Goal: Task Accomplishment & Management: Use online tool/utility

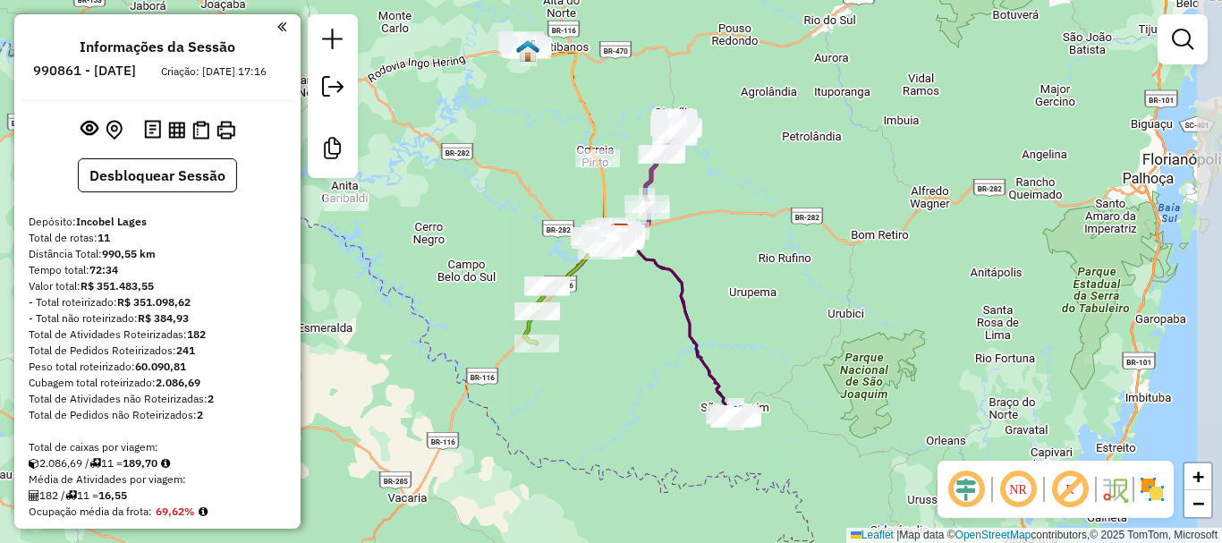
drag, startPoint x: 727, startPoint y: 269, endPoint x: 695, endPoint y: 244, distance: 40.8
click at [695, 244] on div "Janela de atendimento Grade de atendimento Capacidade Transportadoras Veículos …" at bounding box center [611, 271] width 1222 height 543
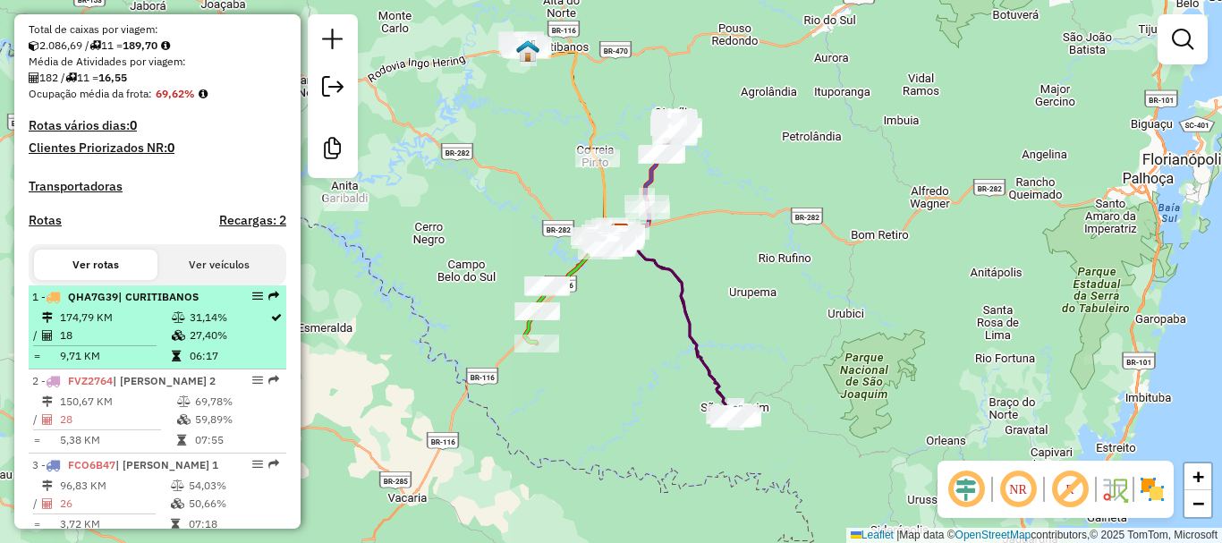
scroll to position [447, 0]
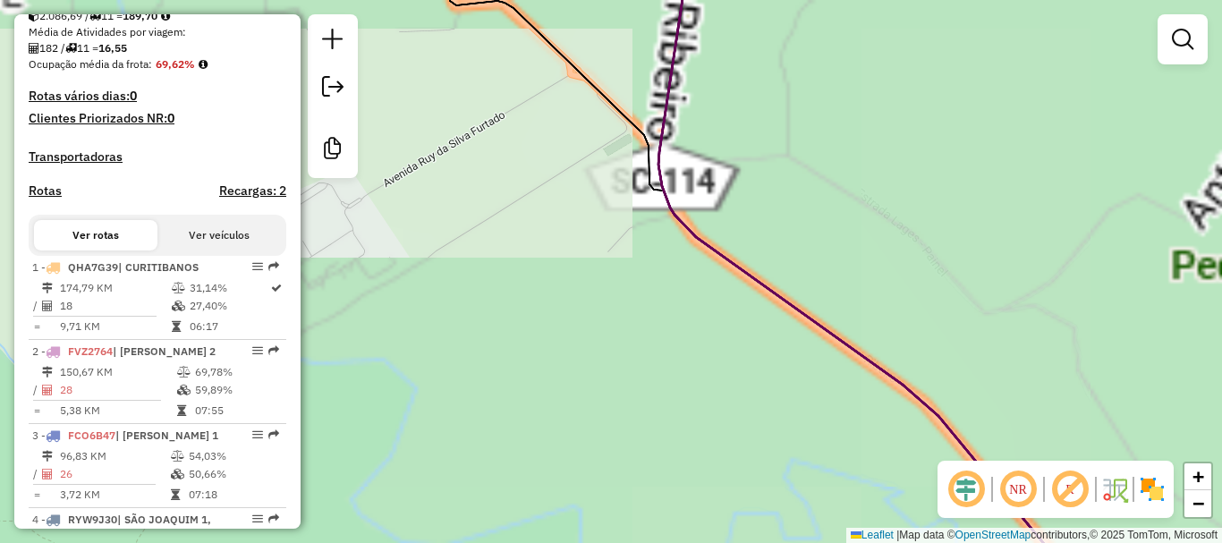
drag, startPoint x: 520, startPoint y: 187, endPoint x: 788, endPoint y: 447, distance: 373.4
click at [859, 525] on div "Janela de atendimento Grade de atendimento Capacidade Transportadoras Veículos …" at bounding box center [611, 271] width 1222 height 543
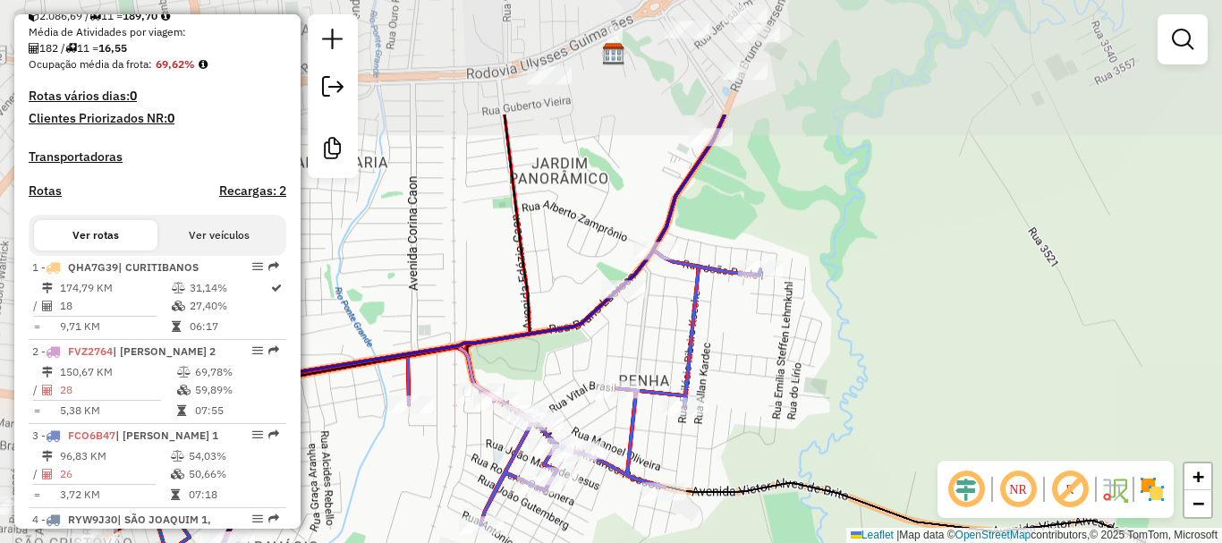
drag, startPoint x: 820, startPoint y: 418, endPoint x: 969, endPoint y: 450, distance: 152.9
click at [966, 453] on div "Janela de atendimento Grade de atendimento Capacidade Transportadoras Veículos …" at bounding box center [611, 271] width 1222 height 543
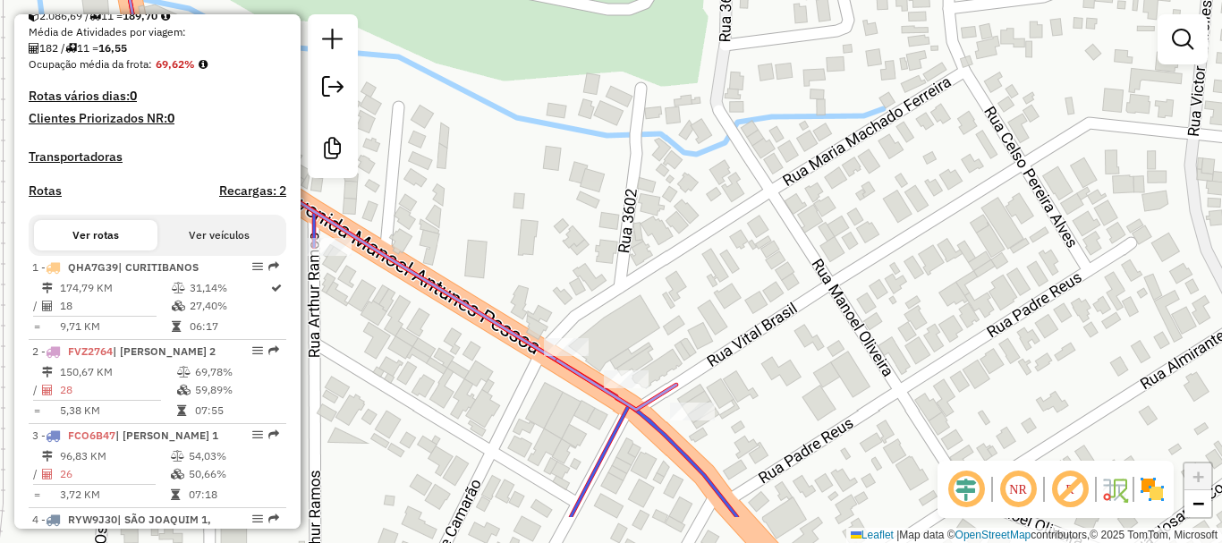
drag, startPoint x: 556, startPoint y: 358, endPoint x: 640, endPoint y: 289, distance: 108.7
click at [646, 278] on div "Janela de atendimento Grade de atendimento Capacidade Transportadoras Veículos …" at bounding box center [611, 271] width 1222 height 543
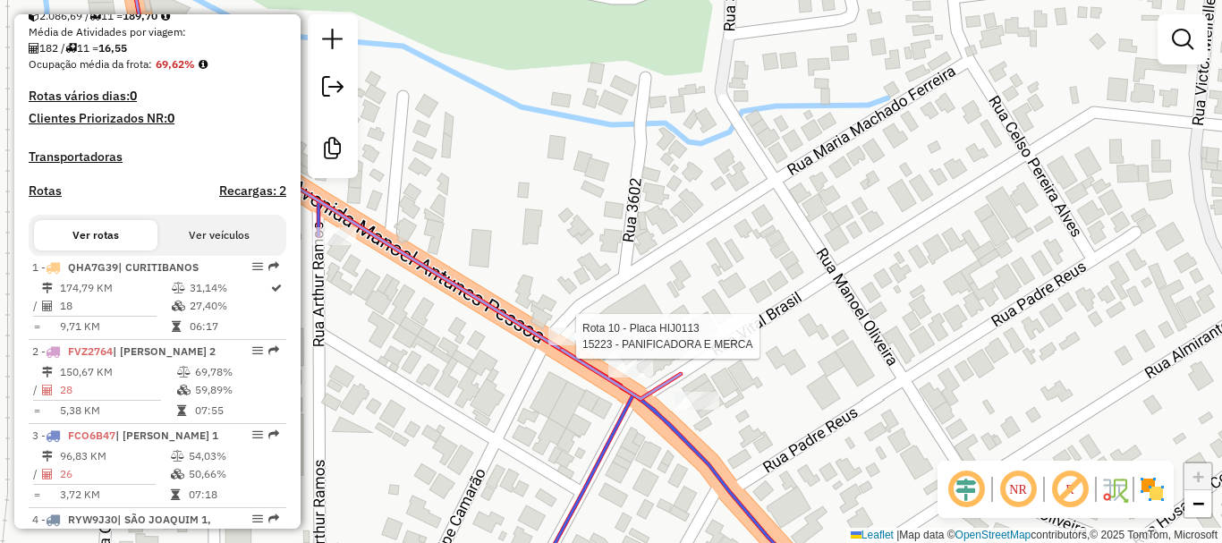
select select "*********"
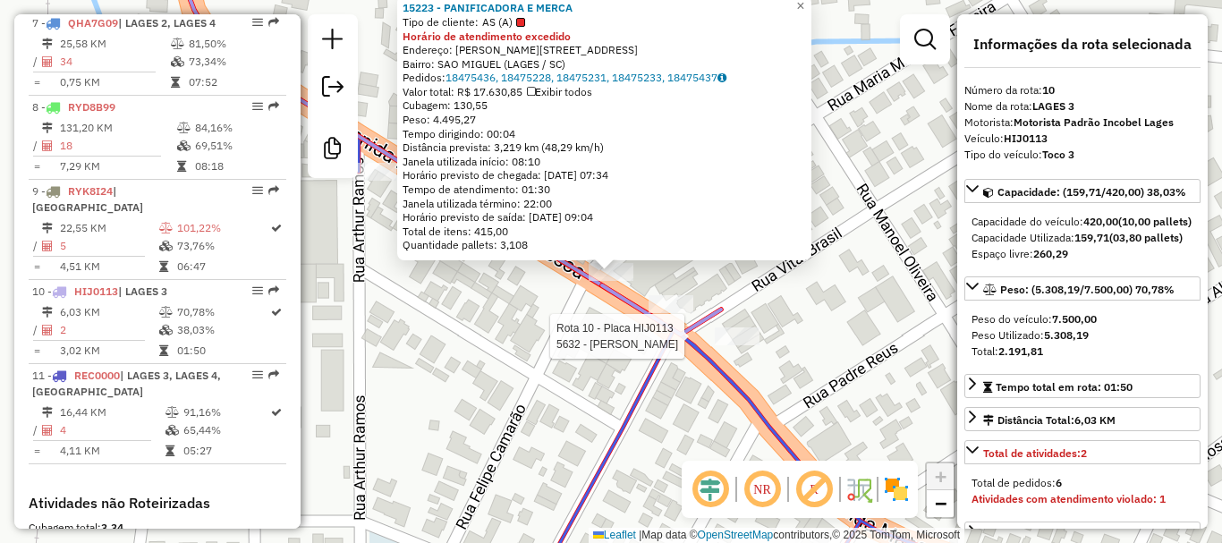
scroll to position [1557, 0]
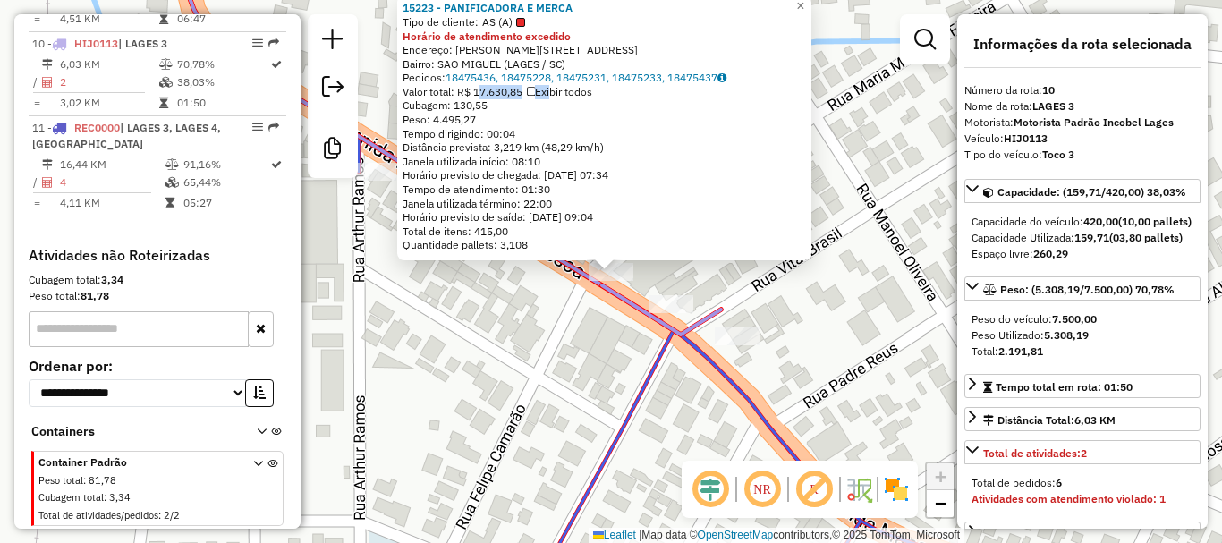
drag, startPoint x: 482, startPoint y: 90, endPoint x: 561, endPoint y: 91, distance: 78.7
click at [561, 91] on div "Valor total: R$ 17.630,85 Exibir todos" at bounding box center [605, 92] width 404 height 14
click at [702, 132] on div "Tempo dirigindo: 00:04" at bounding box center [605, 134] width 404 height 14
click at [893, 257] on div "15223 - PANIFICADORA E MERCA Tipo de cliente: AS (A) Horário de atendimento exc…" at bounding box center [611, 271] width 1222 height 543
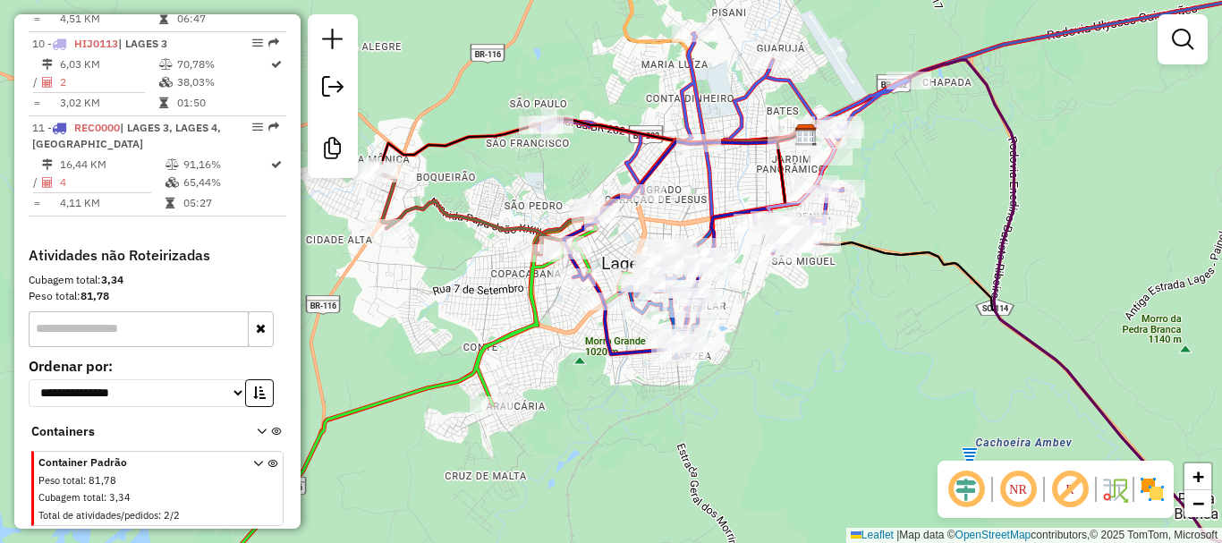
drag, startPoint x: 896, startPoint y: 276, endPoint x: 756, endPoint y: 247, distance: 142.7
click at [779, 251] on div "Janela de atendimento Grade de atendimento Capacidade Transportadoras Veículos …" at bounding box center [611, 271] width 1222 height 543
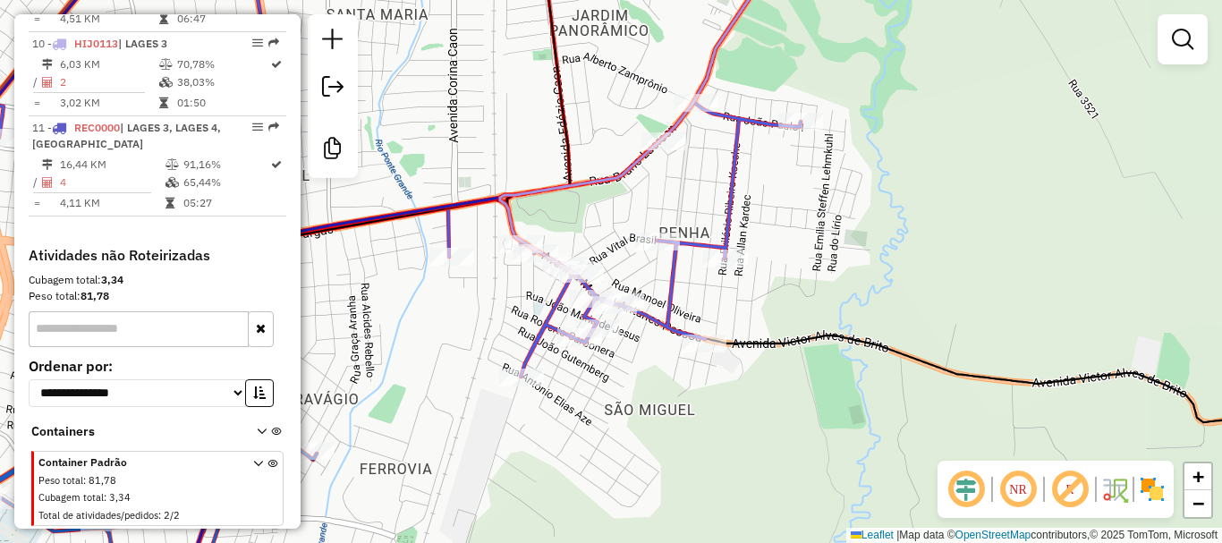
drag, startPoint x: 777, startPoint y: 153, endPoint x: 712, endPoint y: 223, distance: 95.0
click at [712, 223] on div "Janela de atendimento Grade de atendimento Capacidade Transportadoras Veículos …" at bounding box center [611, 271] width 1222 height 543
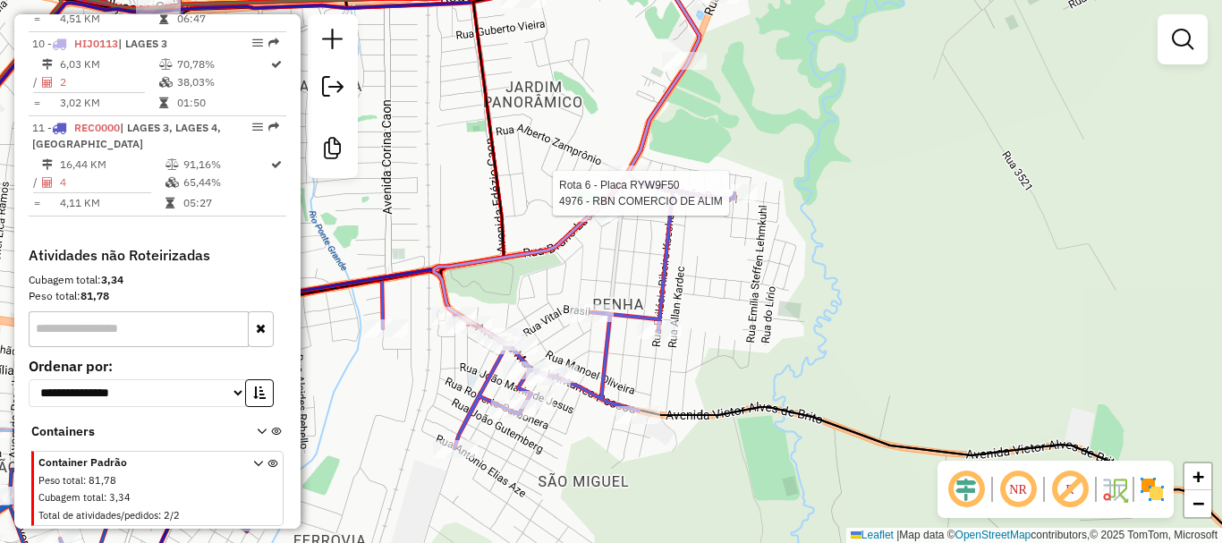
select select "*********"
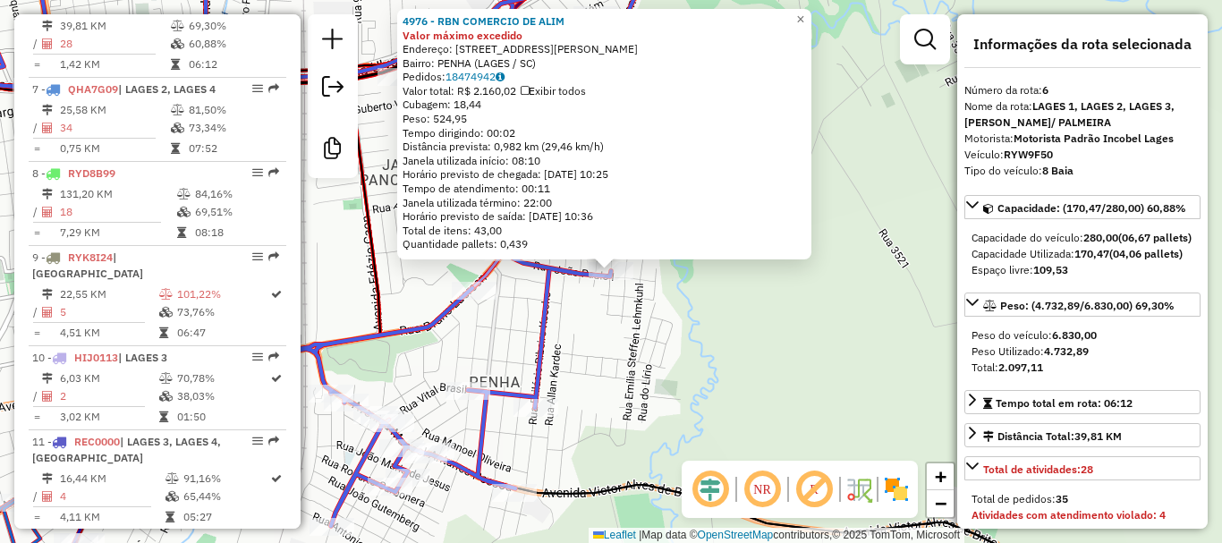
scroll to position [1190, 0]
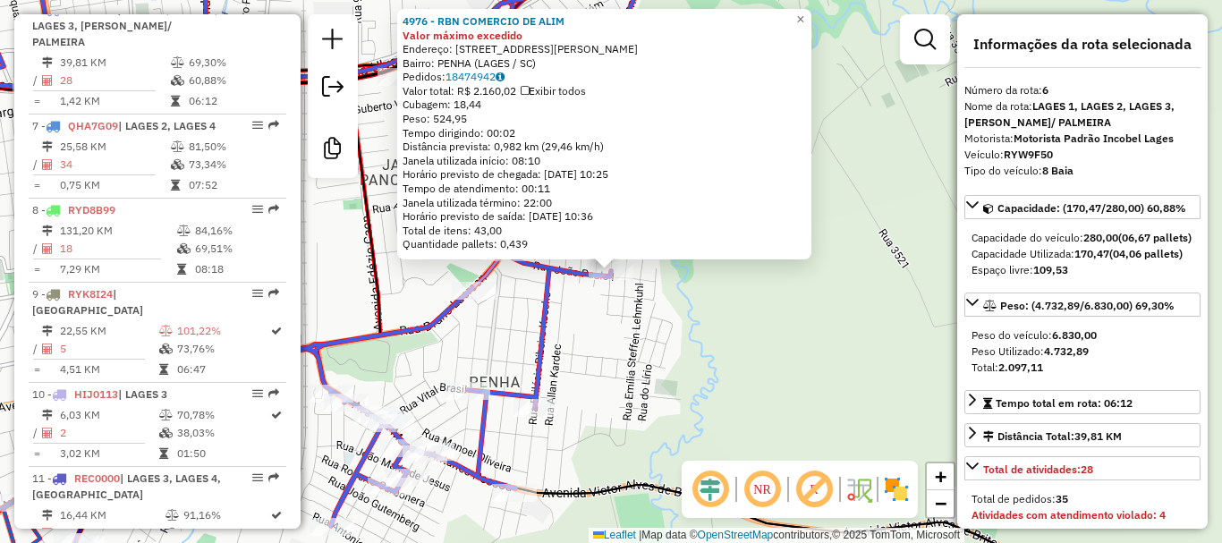
click at [698, 374] on div "4976 - RBN COMERCIO DE ALIM Valor máximo excedido Endereço: R [PERSON_NAME] 75 …" at bounding box center [611, 271] width 1222 height 543
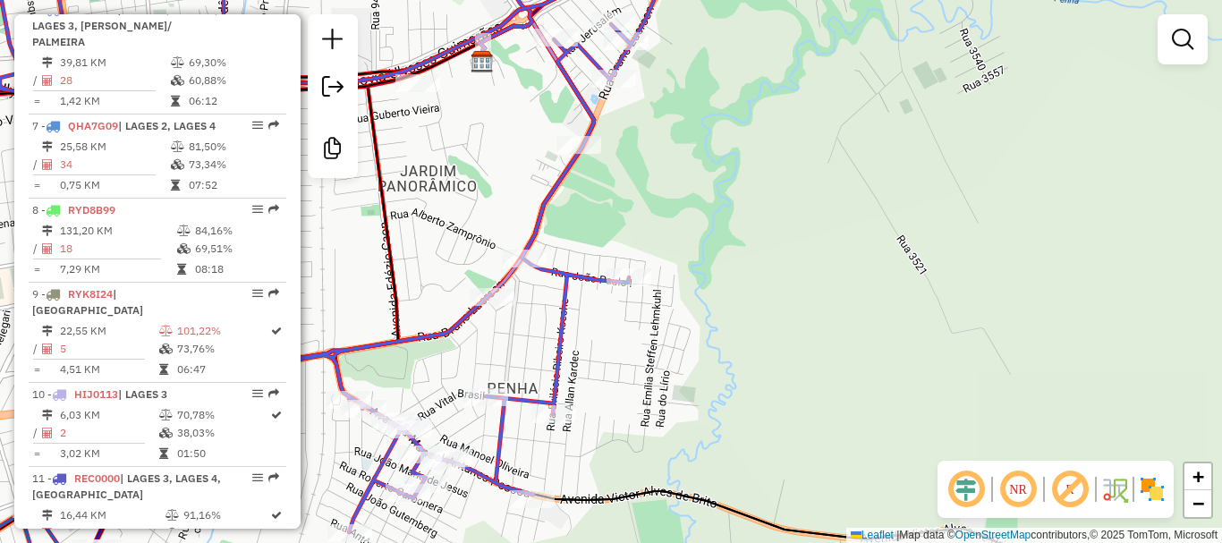
drag, startPoint x: 615, startPoint y: 353, endPoint x: 736, endPoint y: 363, distance: 121.2
click at [735, 364] on div "Janela de atendimento Grade de atendimento Capacidade Transportadoras Veículos …" at bounding box center [611, 271] width 1222 height 543
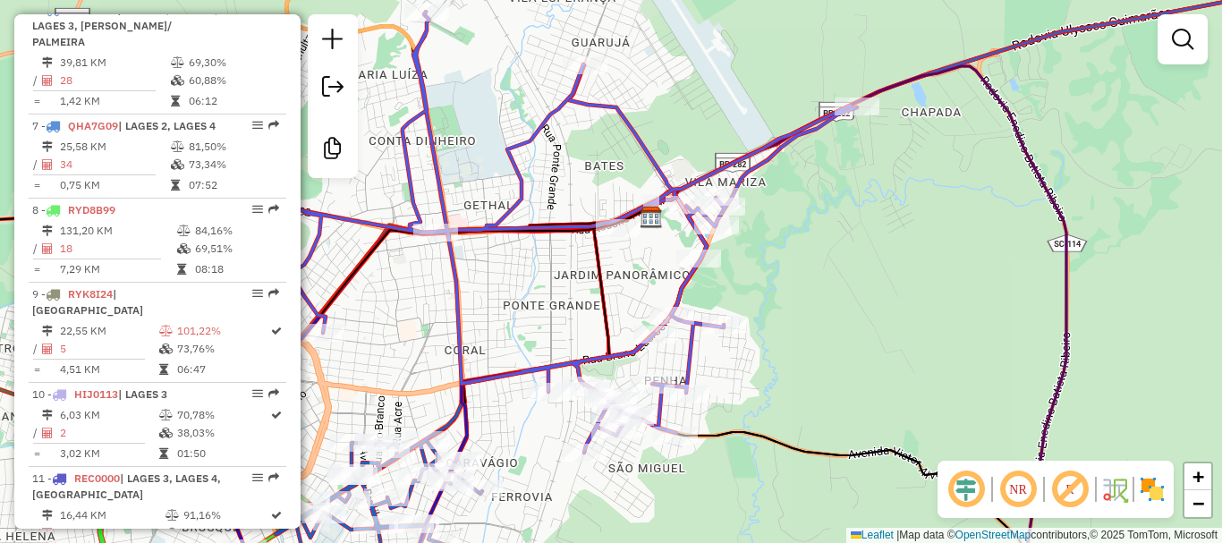
drag, startPoint x: 753, startPoint y: 368, endPoint x: 734, endPoint y: 374, distance: 20.7
click at [734, 374] on div "Janela de atendimento Grade de atendimento Capacidade Transportadoras Veículos …" at bounding box center [611, 271] width 1222 height 543
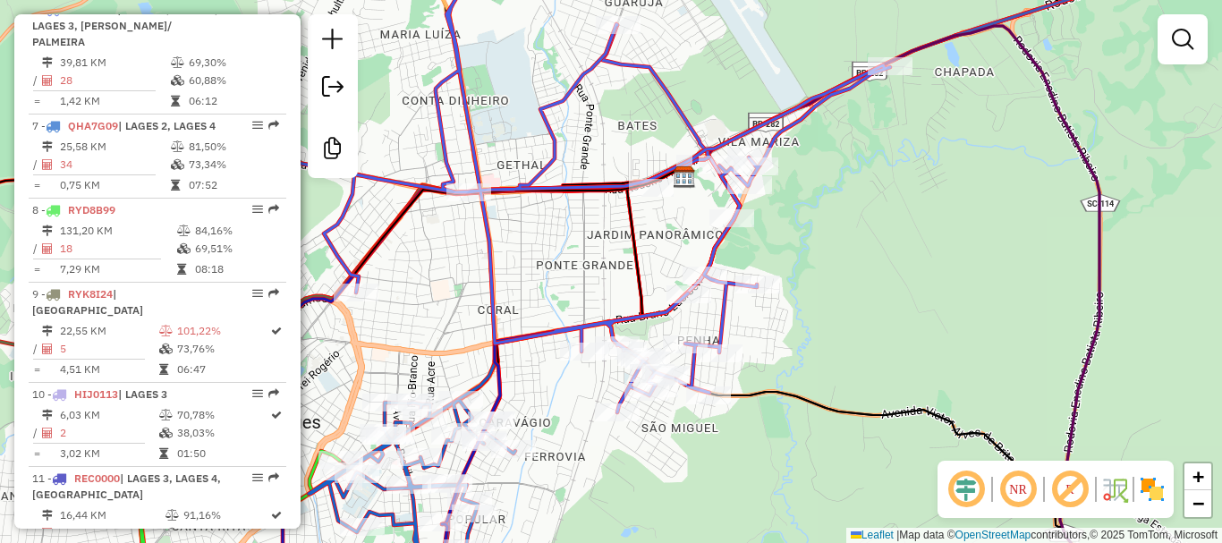
drag, startPoint x: 736, startPoint y: 377, endPoint x: 783, endPoint y: 328, distance: 67.7
click at [783, 328] on div "Janela de atendimento Grade de atendimento Capacidade Transportadoras Veículos …" at bounding box center [611, 271] width 1222 height 543
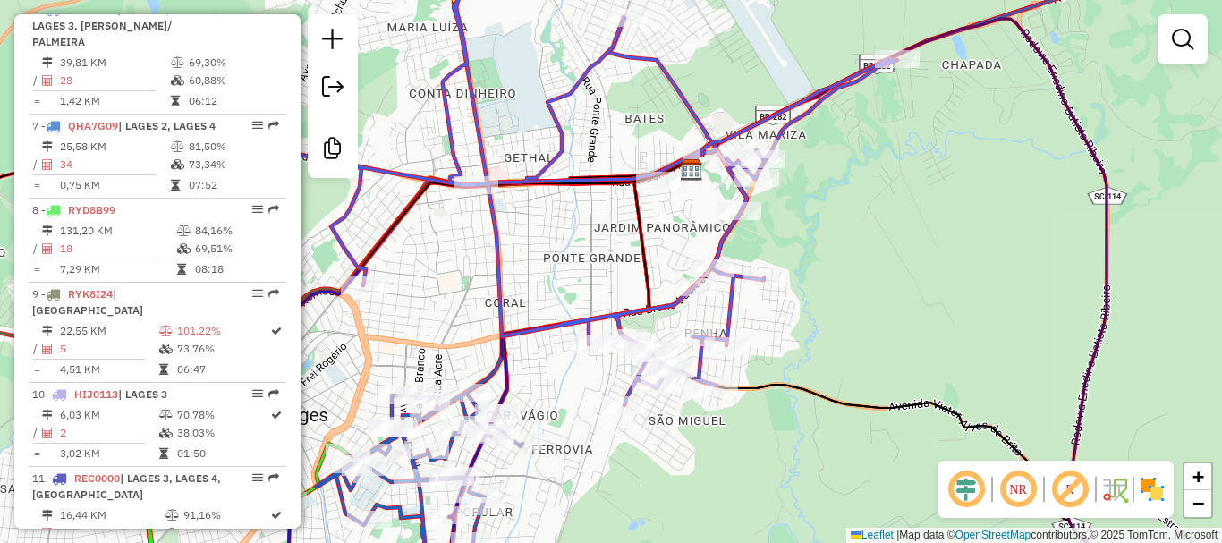
drag, startPoint x: 787, startPoint y: 331, endPoint x: 885, endPoint y: 297, distance: 103.3
click at [883, 302] on div "Janela de atendimento Grade de atendimento Capacidade Transportadoras Veículos …" at bounding box center [611, 271] width 1222 height 543
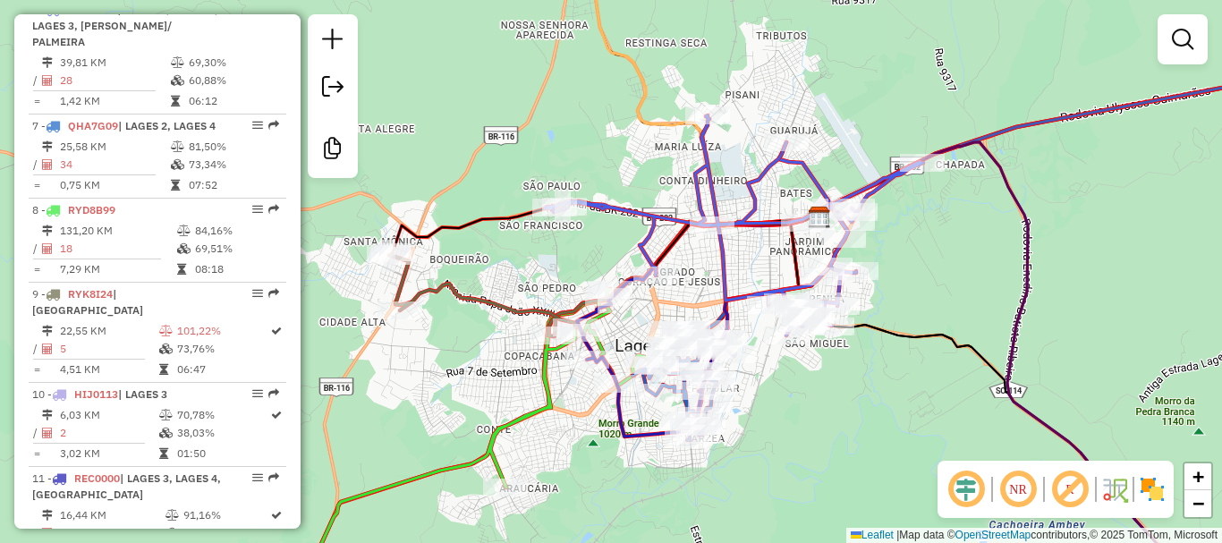
drag, startPoint x: 920, startPoint y: 316, endPoint x: 901, endPoint y: 316, distance: 18.8
click at [902, 316] on div "Janela de atendimento Grade de atendimento Capacidade Transportadoras Veículos …" at bounding box center [611, 271] width 1222 height 543
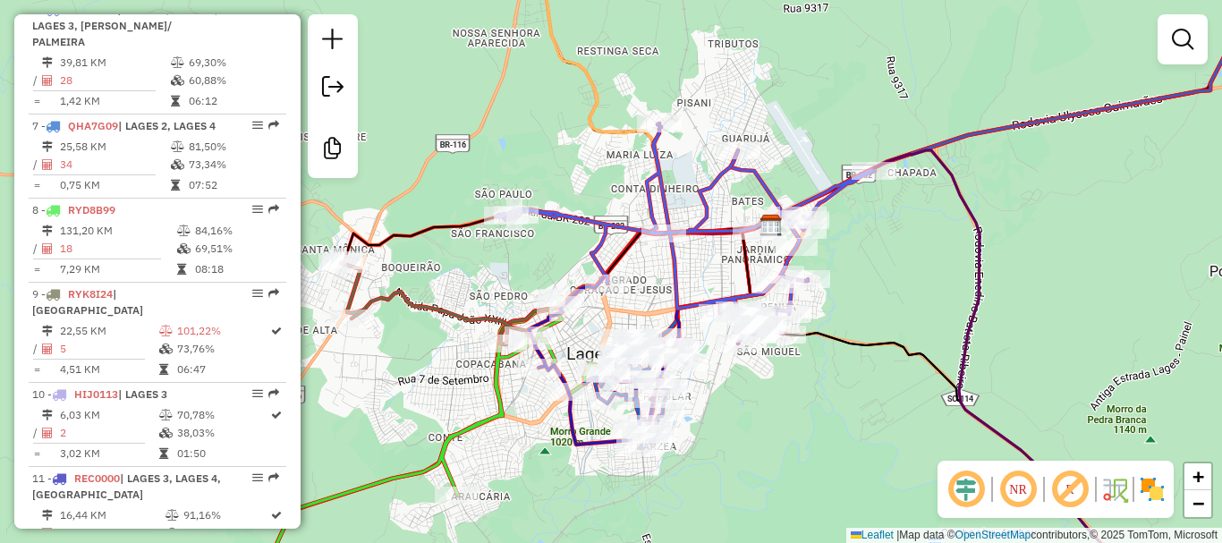
drag, startPoint x: 913, startPoint y: 294, endPoint x: 865, endPoint y: 302, distance: 48.1
click at [865, 302] on div "Janela de atendimento Grade de atendimento Capacidade Transportadoras Veículos …" at bounding box center [611, 271] width 1222 height 543
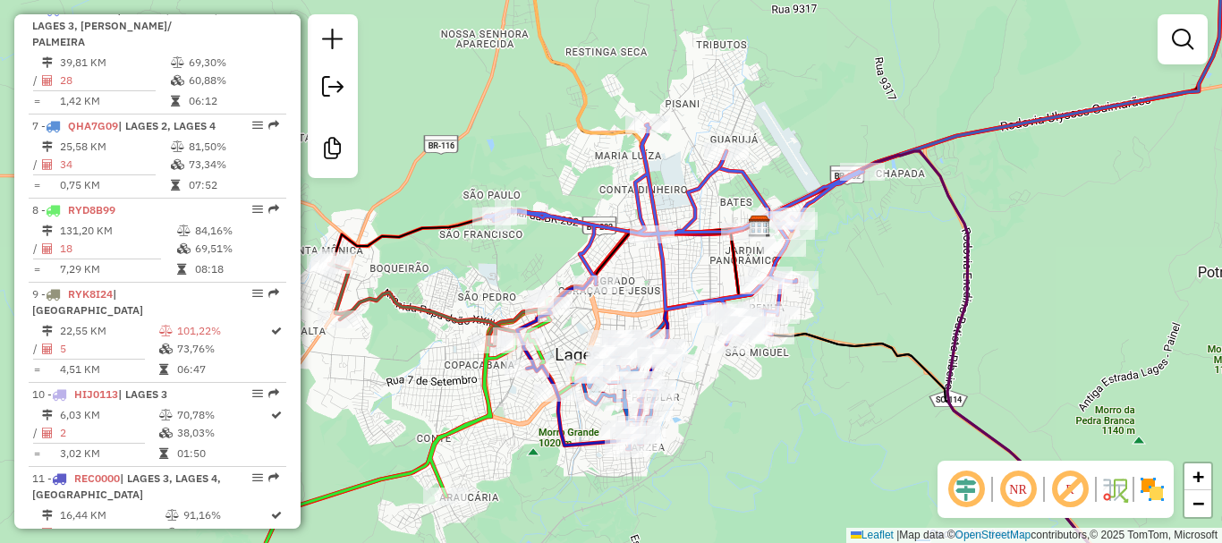
drag, startPoint x: 892, startPoint y: 308, endPoint x: 880, endPoint y: 309, distance: 11.7
click at [880, 309] on div "Janela de atendimento Grade de atendimento Capacidade Transportadoras Veículos …" at bounding box center [611, 271] width 1222 height 543
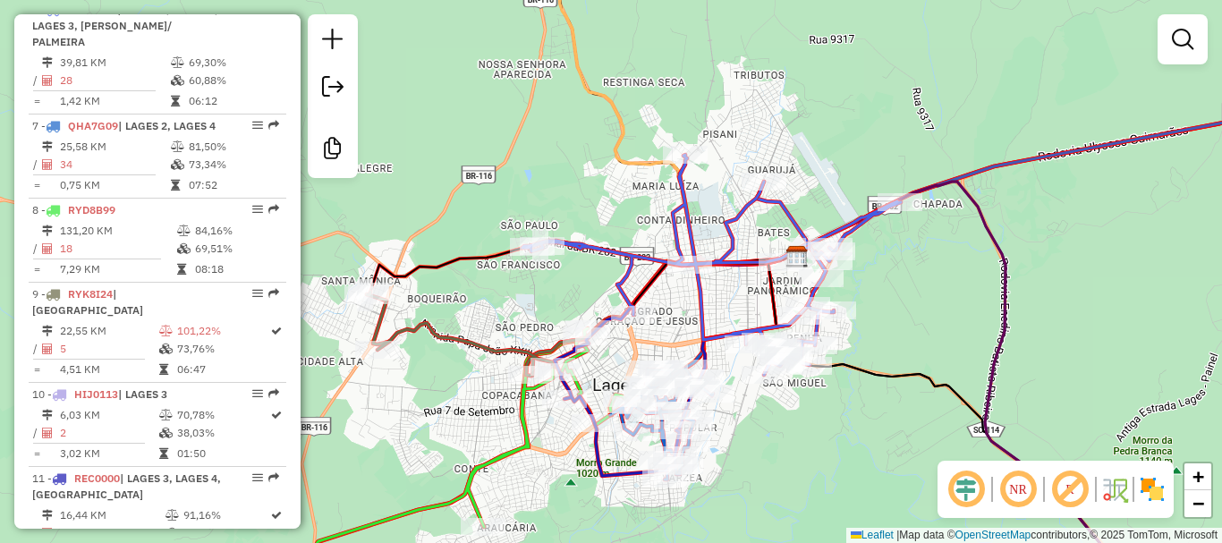
drag, startPoint x: 884, startPoint y: 345, endPoint x: 924, endPoint y: 356, distance: 41.7
click at [924, 357] on div "Janela de atendimento Grade de atendimento Capacidade Transportadoras Veículos …" at bounding box center [611, 271] width 1222 height 543
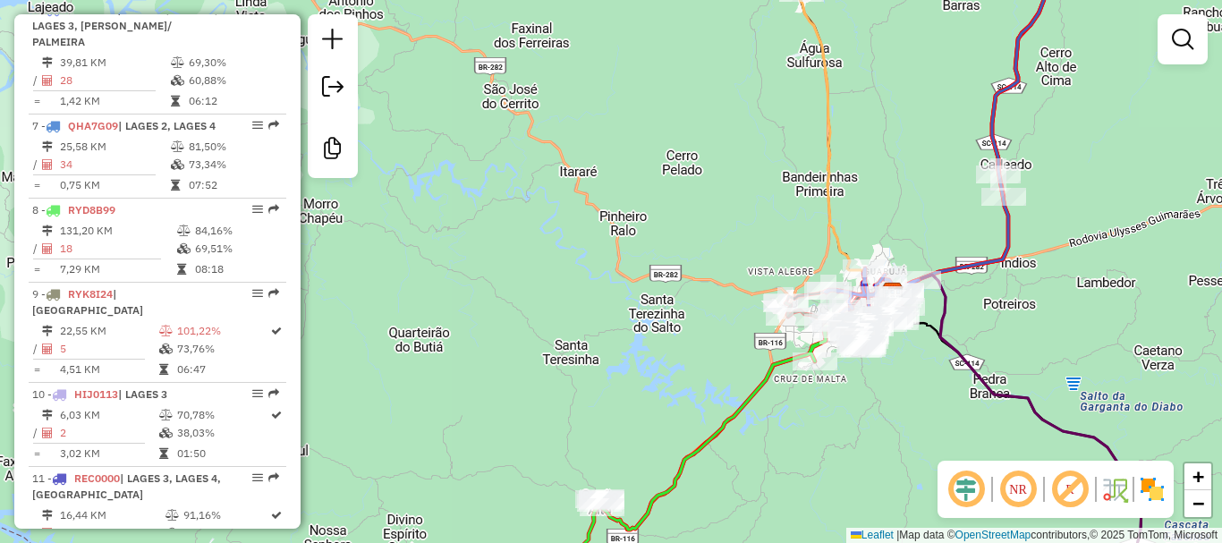
drag, startPoint x: 929, startPoint y: 187, endPoint x: 877, endPoint y: 183, distance: 52.0
click at [890, 191] on div "Janela de atendimento Grade de atendimento Capacidade Transportadoras Veículos …" at bounding box center [611, 271] width 1222 height 543
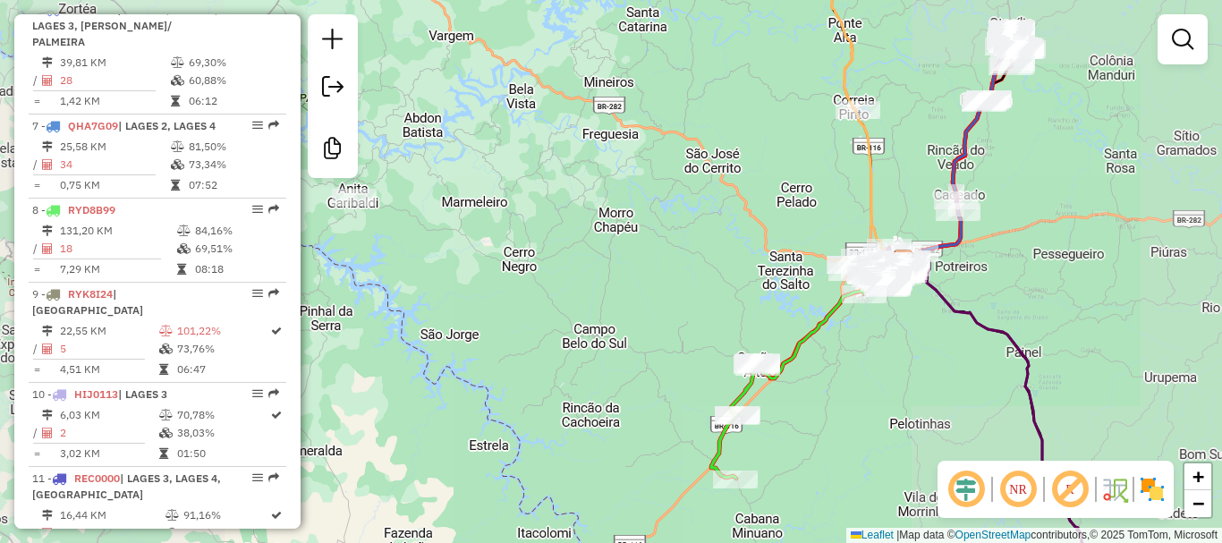
drag, startPoint x: 993, startPoint y: 223, endPoint x: 914, endPoint y: 236, distance: 80.8
click at [920, 242] on div "Janela de atendimento Grade de atendimento Capacidade Transportadoras Veículos …" at bounding box center [611, 271] width 1222 height 543
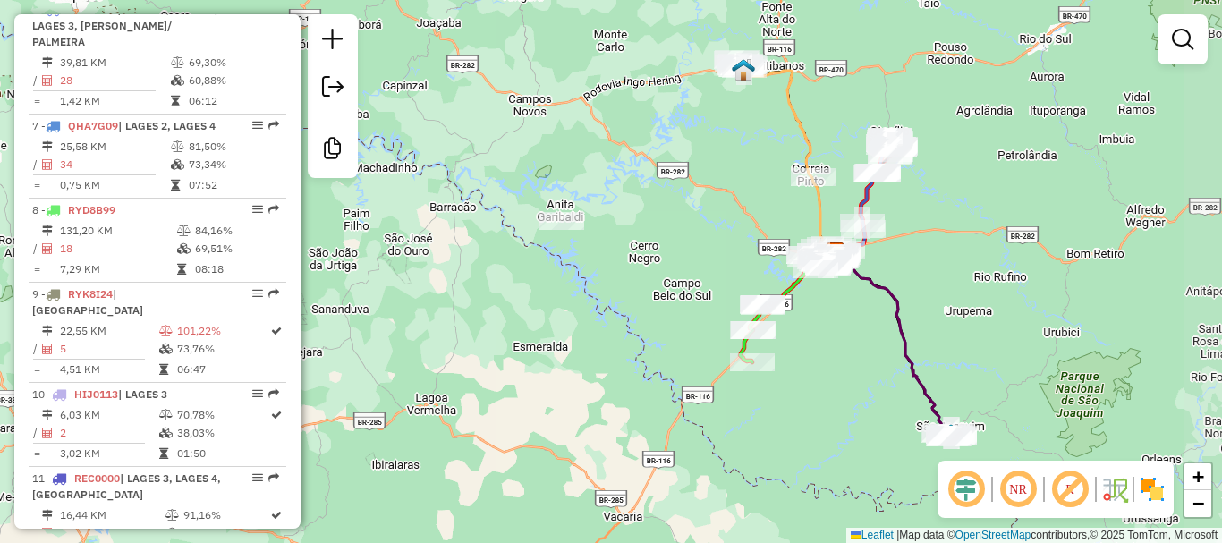
drag, startPoint x: 985, startPoint y: 192, endPoint x: 903, endPoint y: 200, distance: 82.6
click at [903, 200] on div "Janela de atendimento Grade de atendimento Capacidade Transportadoras Veículos …" at bounding box center [611, 271] width 1222 height 543
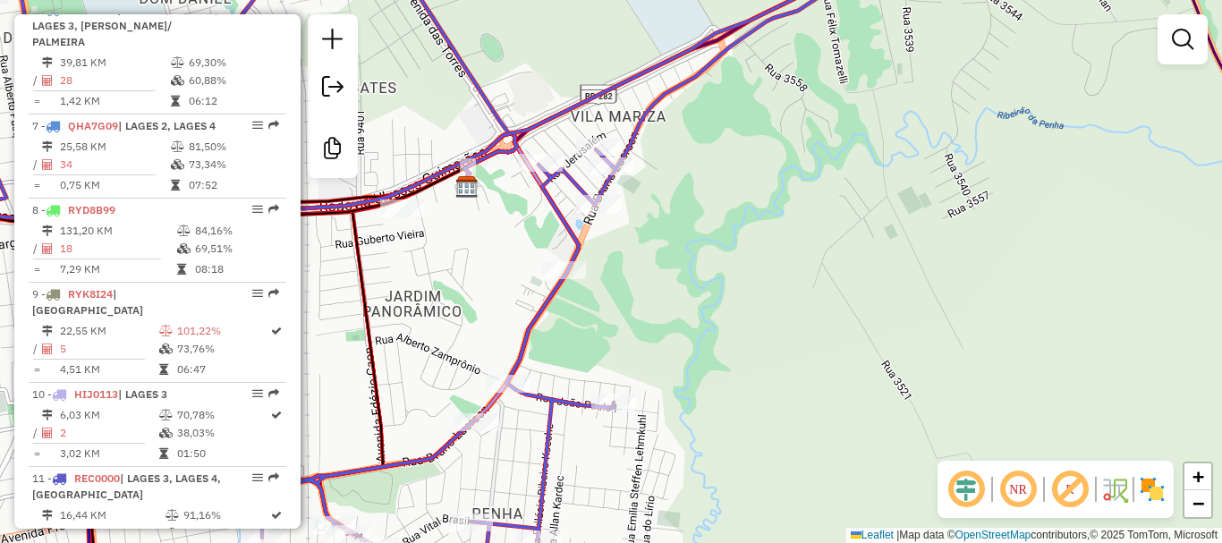
drag, startPoint x: 701, startPoint y: 259, endPoint x: 794, endPoint y: 270, distance: 93.8
click at [794, 269] on div "Janela de atendimento Grade de atendimento Capacidade Transportadoras Veículos …" at bounding box center [611, 271] width 1222 height 543
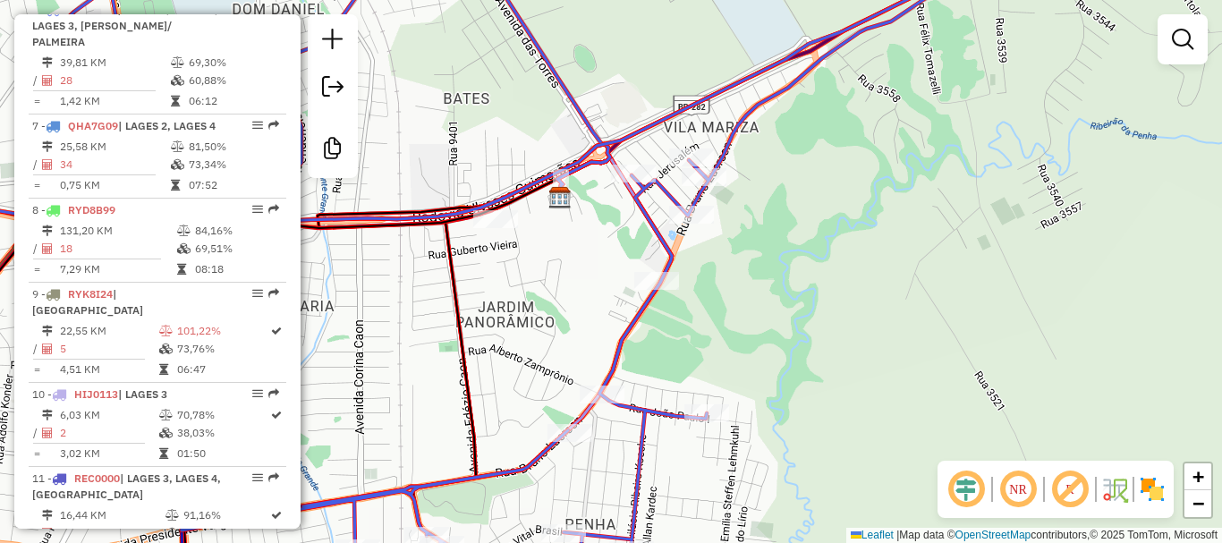
click at [710, 429] on icon at bounding box center [424, 270] width 1095 height 651
select select "*********"
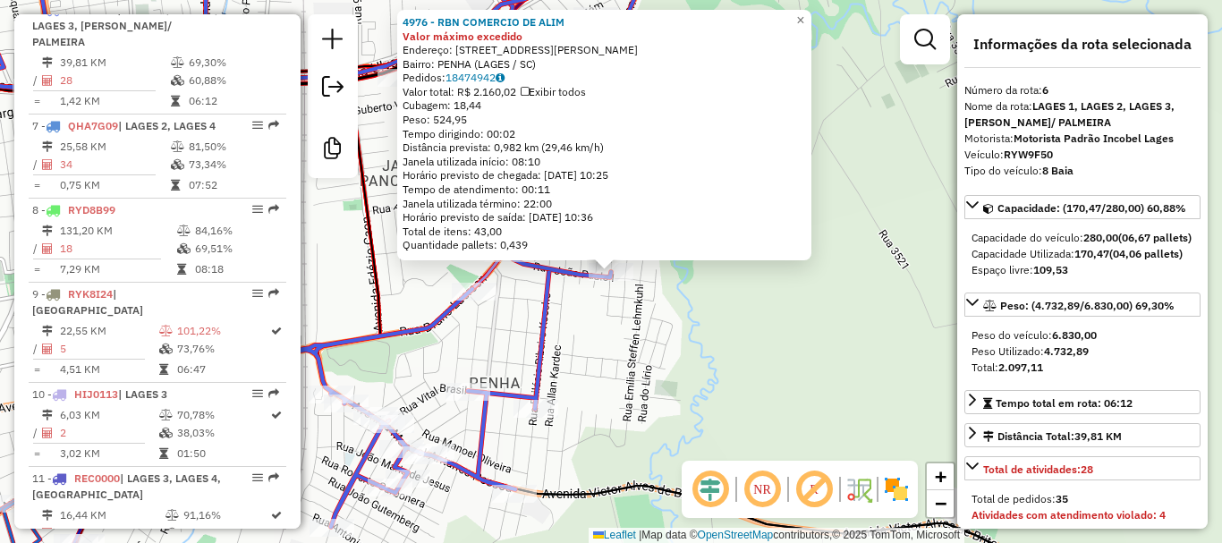
click at [856, 250] on div "4976 - RBN COMERCIO DE ALIM Valor máximo excedido Endereço: R [PERSON_NAME] 75 …" at bounding box center [611, 271] width 1222 height 543
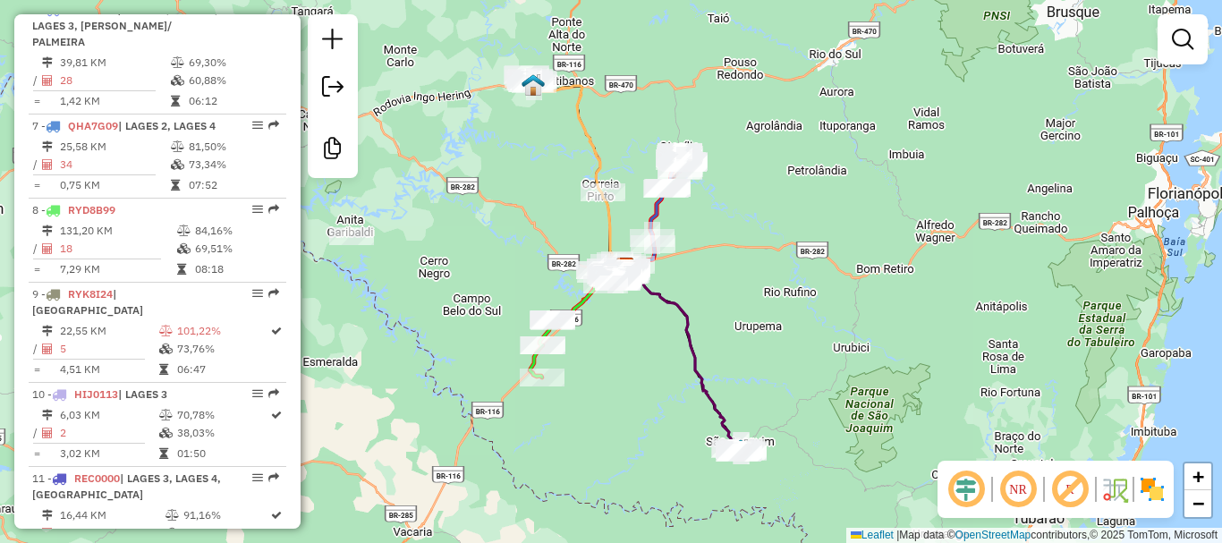
drag, startPoint x: 851, startPoint y: 319, endPoint x: 755, endPoint y: 276, distance: 104.9
click at [755, 276] on div "Janela de atendimento Grade de atendimento Capacidade Transportadoras Veículos …" at bounding box center [611, 271] width 1222 height 543
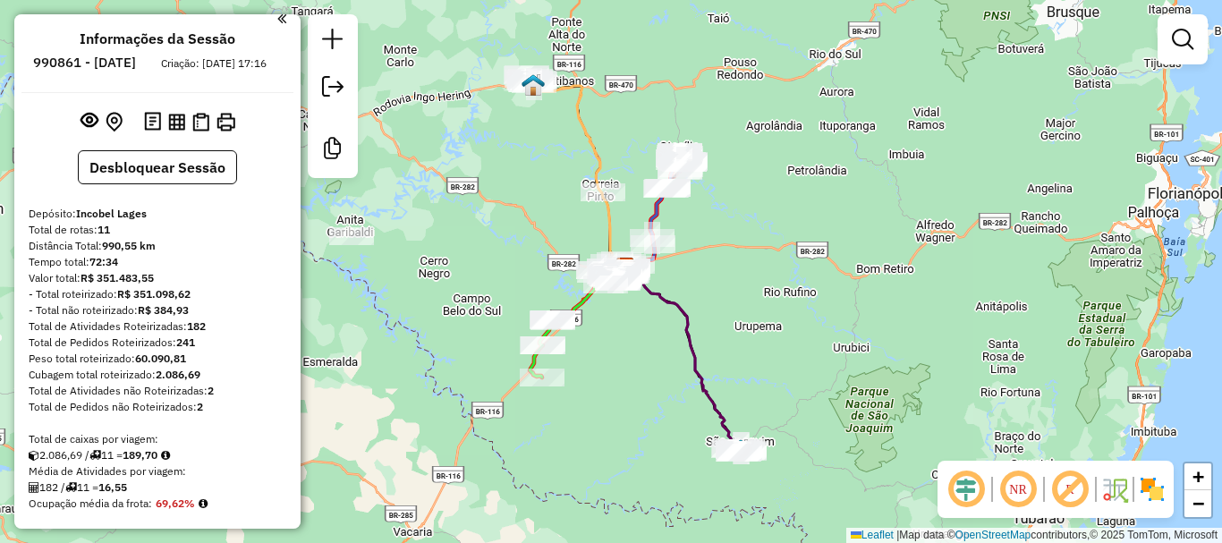
scroll to position [0, 0]
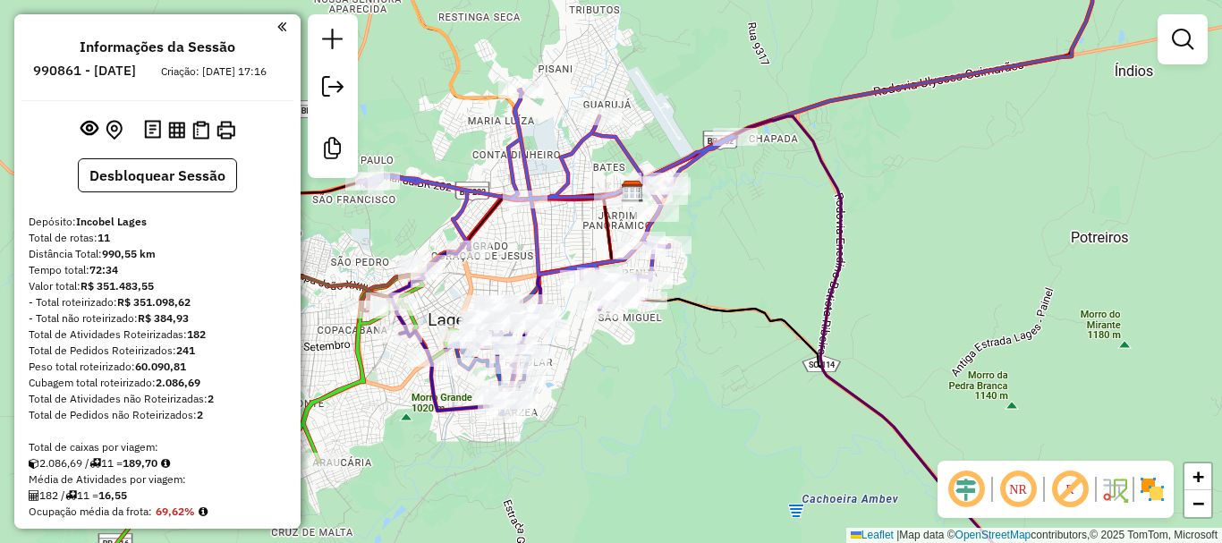
drag, startPoint x: 772, startPoint y: 217, endPoint x: 634, endPoint y: 208, distance: 138.1
click at [636, 208] on div "Janela de atendimento Grade de atendimento Capacidade Transportadoras Veículos …" at bounding box center [611, 271] width 1222 height 543
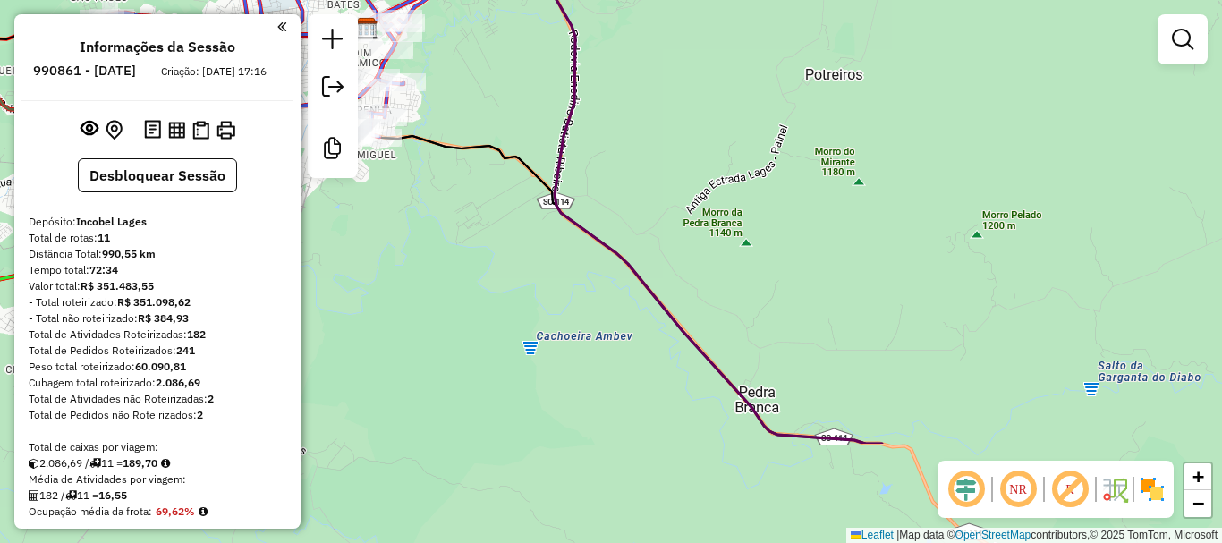
drag, startPoint x: 843, startPoint y: 309, endPoint x: 453, endPoint y: 17, distance: 487.1
click at [466, 31] on div "Janela de atendimento Grade de atendimento Capacidade Transportadoras Veículos …" at bounding box center [611, 271] width 1222 height 543
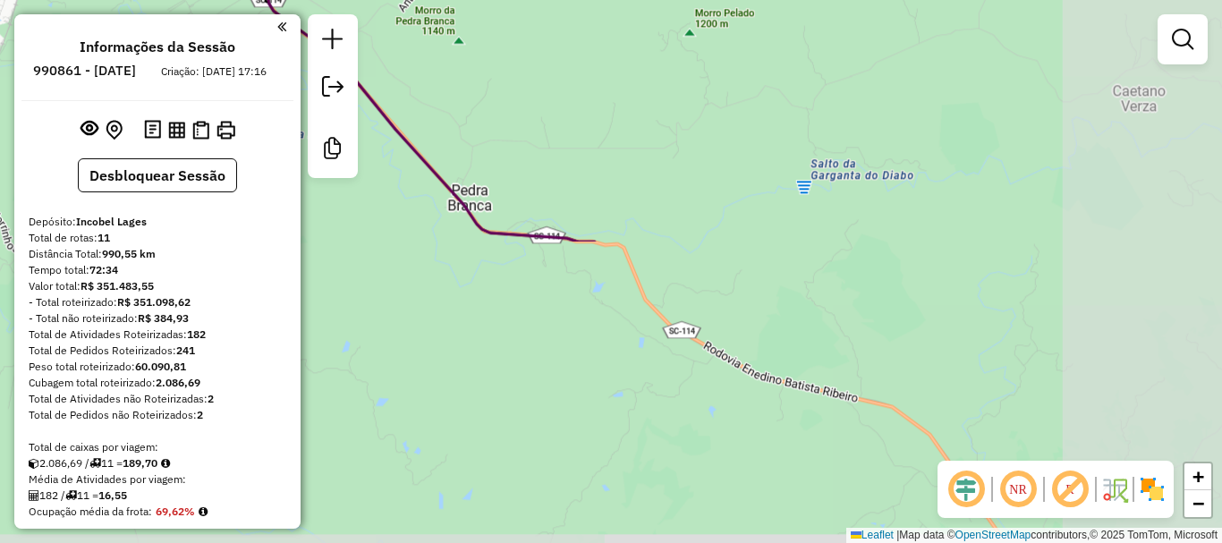
drag, startPoint x: 808, startPoint y: 255, endPoint x: 604, endPoint y: 125, distance: 241.8
click at [634, 146] on div "Janela de atendimento Grade de atendimento Capacidade Transportadoras Veículos …" at bounding box center [611, 271] width 1222 height 543
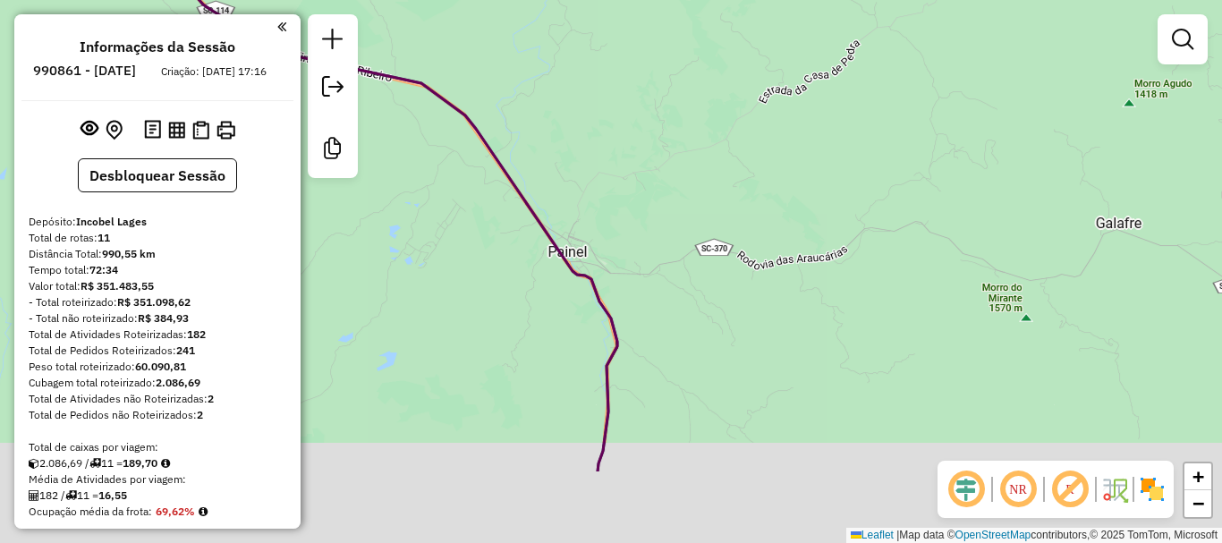
drag, startPoint x: 812, startPoint y: 181, endPoint x: 773, endPoint y: 112, distance: 78.9
click at [787, 136] on div "Janela de atendimento Grade de atendimento Capacidade Transportadoras Veículos …" at bounding box center [611, 271] width 1222 height 543
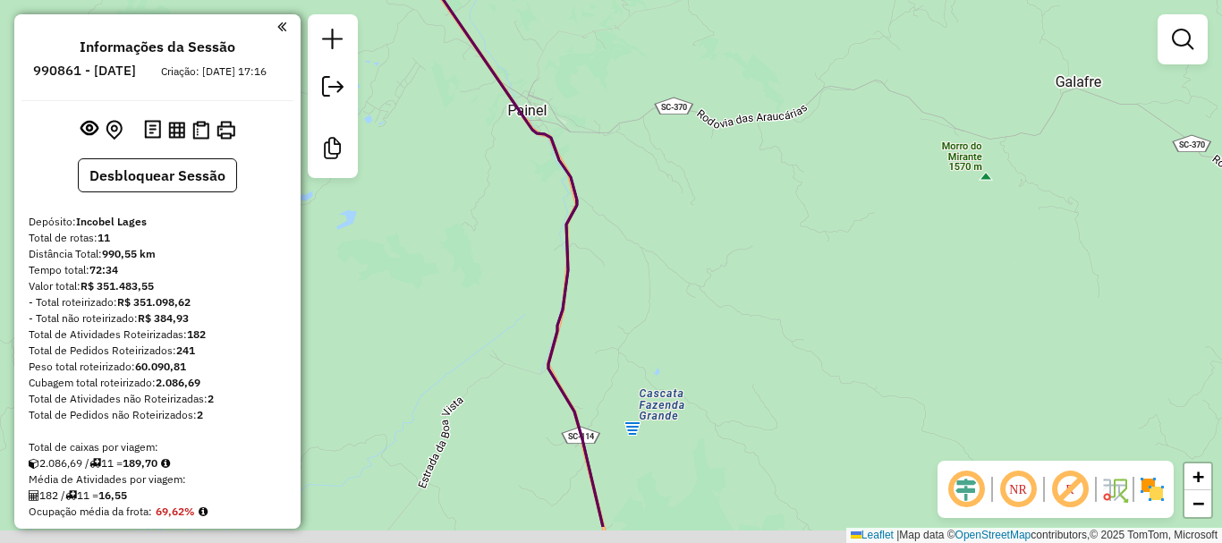
drag, startPoint x: 906, startPoint y: 320, endPoint x: 933, endPoint y: 184, distance: 138.6
click at [927, 196] on div "Janela de atendimento Grade de atendimento Capacidade Transportadoras Veículos …" at bounding box center [611, 271] width 1222 height 543
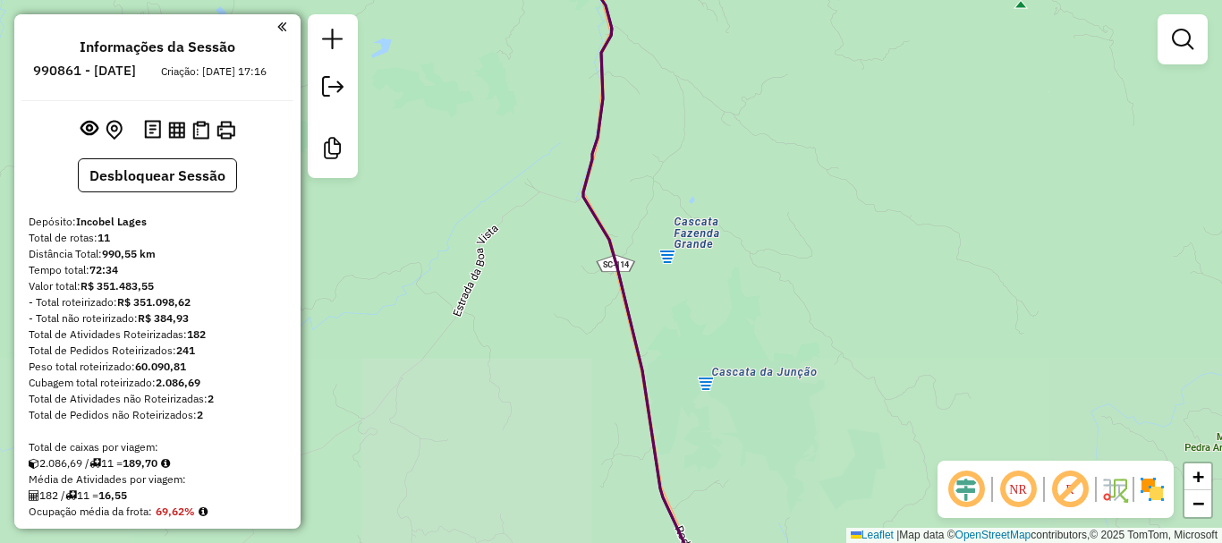
drag, startPoint x: 983, startPoint y: 262, endPoint x: 976, endPoint y: 183, distance: 79.9
click at [977, 203] on div "Janela de atendimento Grade de atendimento Capacidade Transportadoras Veículos …" at bounding box center [611, 271] width 1222 height 543
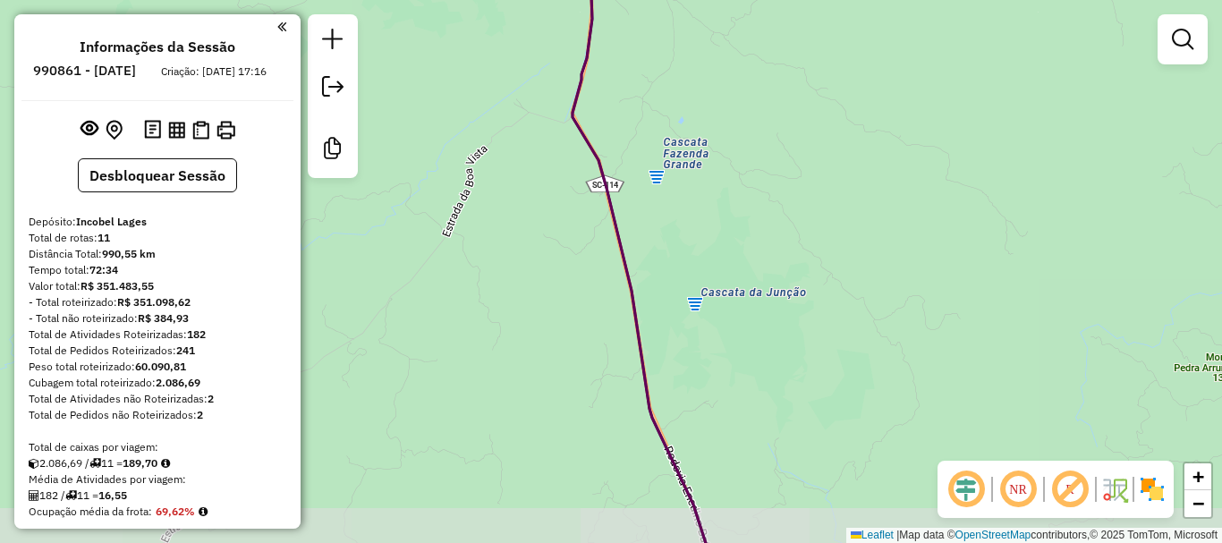
drag, startPoint x: 939, startPoint y: 235, endPoint x: 882, endPoint y: 86, distance: 159.7
click at [883, 98] on div "Janela de atendimento Grade de atendimento Capacidade Transportadoras Veículos …" at bounding box center [611, 271] width 1222 height 543
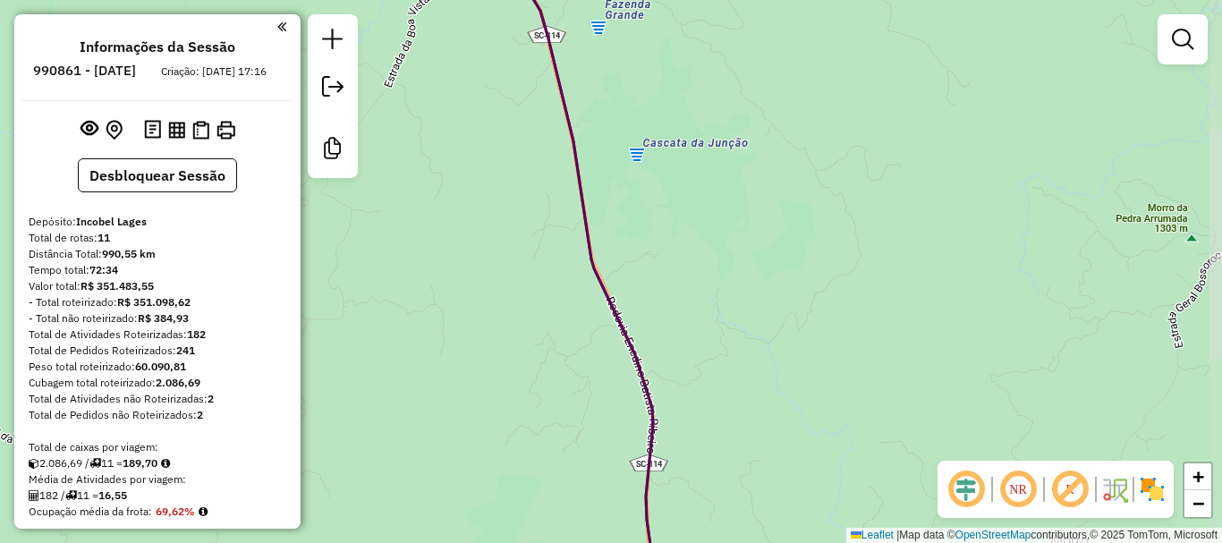
drag, startPoint x: 888, startPoint y: 325, endPoint x: 878, endPoint y: 64, distance: 260.6
click at [873, 81] on div "Janela de atendimento Grade de atendimento Capacidade Transportadoras Veículos …" at bounding box center [611, 271] width 1222 height 543
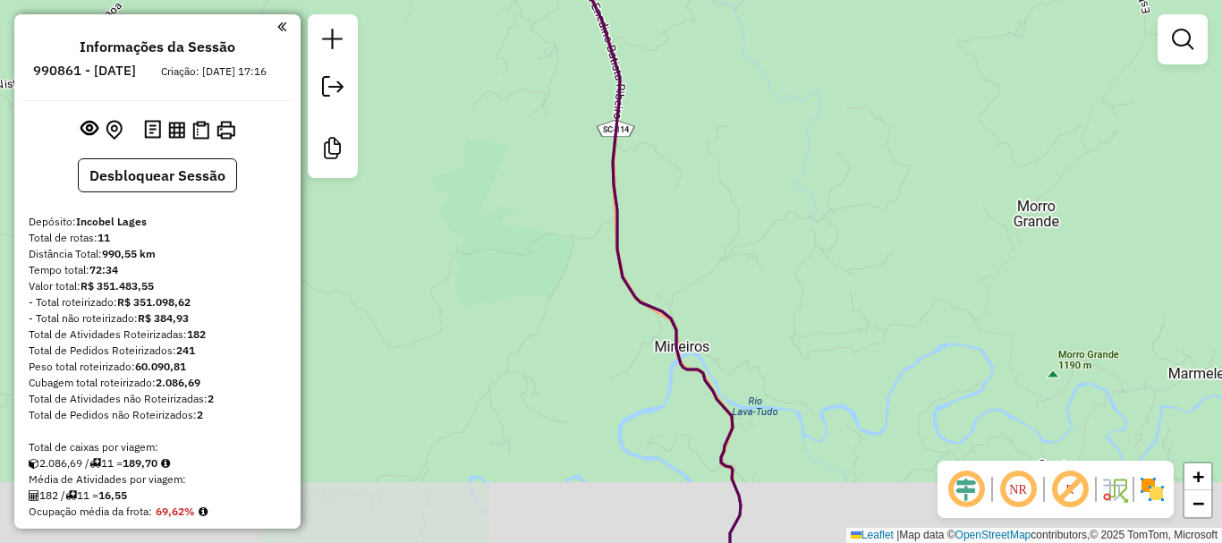
drag, startPoint x: 910, startPoint y: 223, endPoint x: 854, endPoint y: 66, distance: 166.4
click at [848, 47] on div "Janela de atendimento Grade de atendimento Capacidade Transportadoras Veículos …" at bounding box center [611, 271] width 1222 height 543
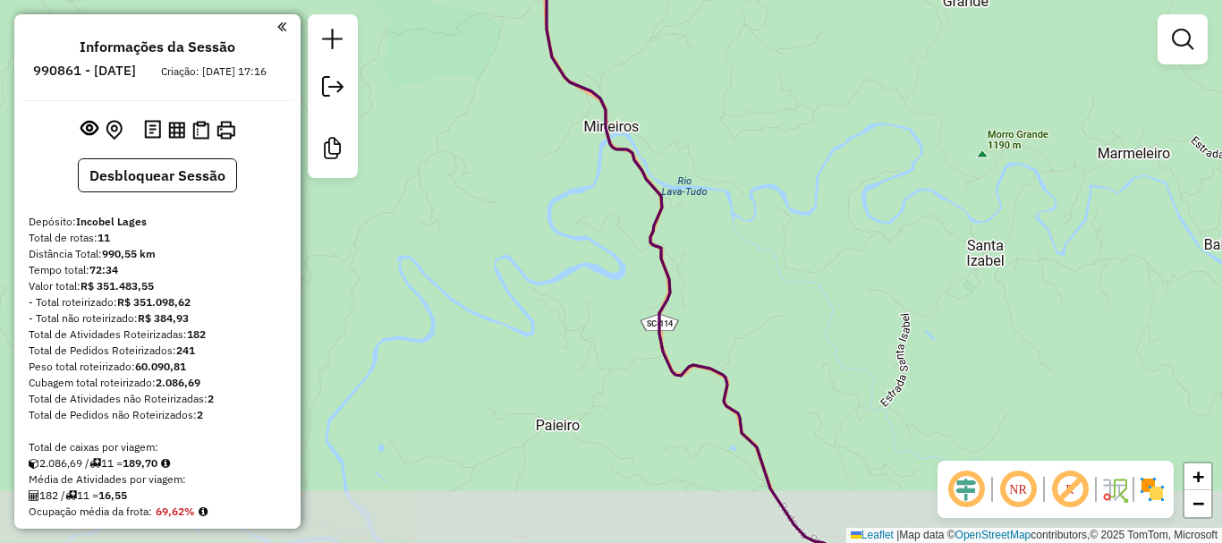
drag, startPoint x: 879, startPoint y: 102, endPoint x: 853, endPoint y: 14, distance: 91.5
click at [854, 26] on div "Janela de atendimento Grade de atendimento Capacidade Transportadoras Veículos …" at bounding box center [611, 271] width 1222 height 543
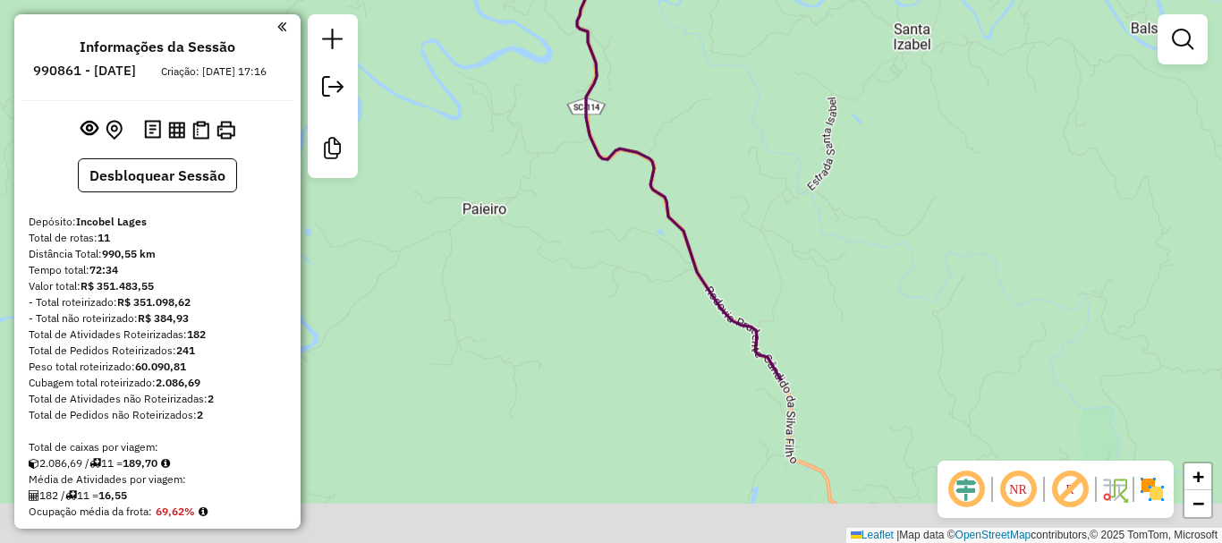
drag, startPoint x: 916, startPoint y: 156, endPoint x: 757, endPoint y: 19, distance: 210.0
click at [757, 30] on div "Janela de atendimento Grade de atendimento Capacidade Transportadoras Veículos …" at bounding box center [611, 271] width 1222 height 543
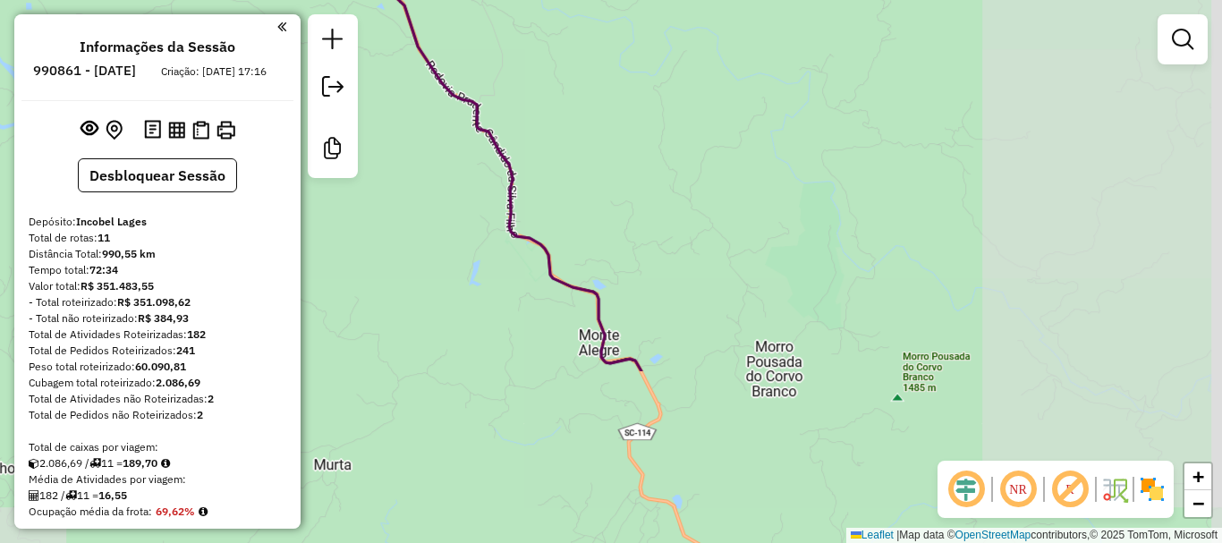
drag, startPoint x: 957, startPoint y: 188, endPoint x: 893, endPoint y: 38, distance: 162.7
click at [890, 62] on div "Janela de atendimento Grade de atendimento Capacidade Transportadoras Veículos …" at bounding box center [611, 271] width 1222 height 543
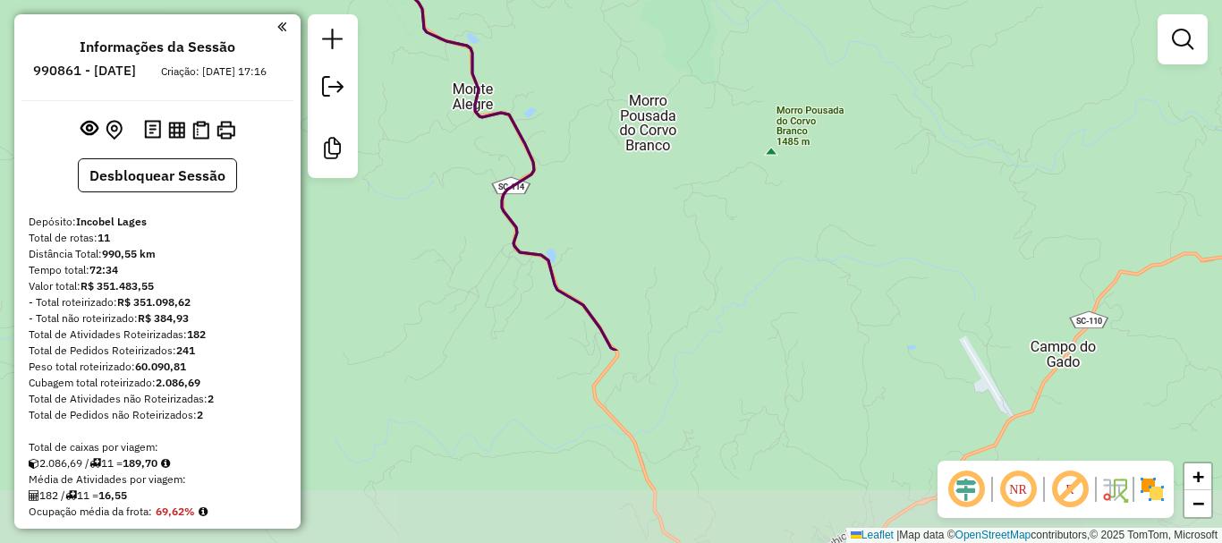
drag, startPoint x: 949, startPoint y: 246, endPoint x: 835, endPoint y: 25, distance: 248.5
click at [837, 38] on div "Janela de atendimento Grade de atendimento Capacidade Transportadoras Veículos …" at bounding box center [611, 271] width 1222 height 543
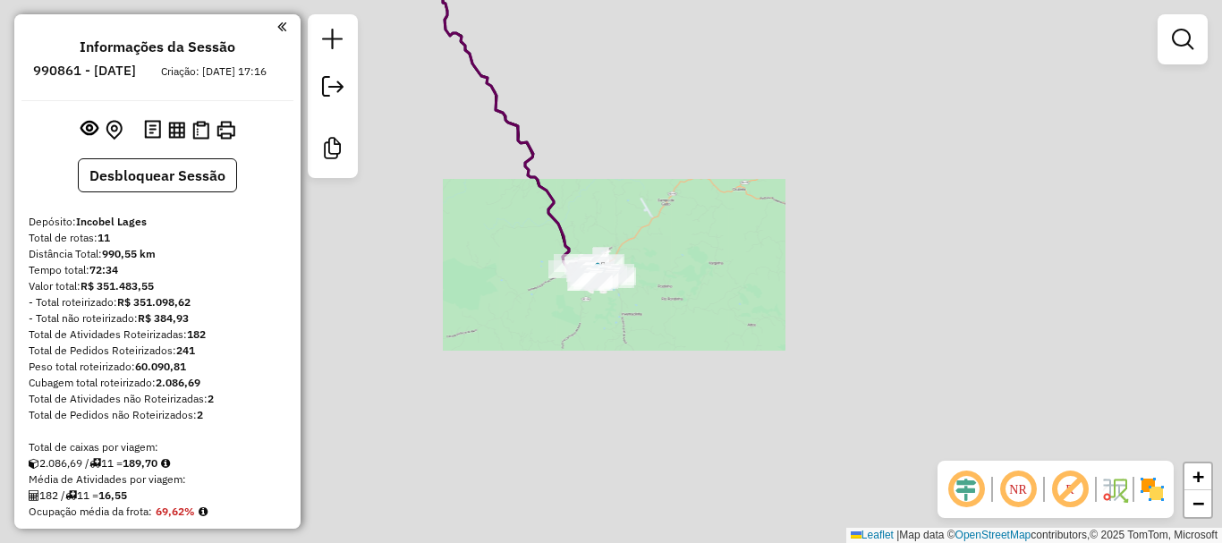
drag, startPoint x: 692, startPoint y: 347, endPoint x: 730, endPoint y: 388, distance: 56.3
click at [730, 388] on div "Janela de atendimento Grade de atendimento Capacidade Transportadoras Veículos …" at bounding box center [611, 271] width 1222 height 543
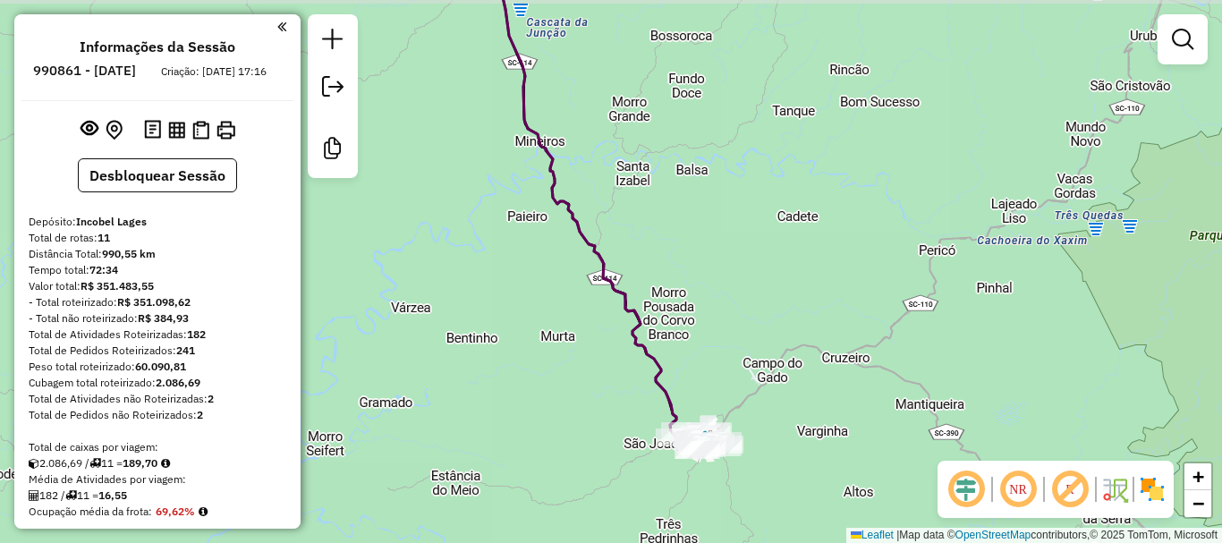
drag, startPoint x: 736, startPoint y: 349, endPoint x: 704, endPoint y: 289, distance: 68.1
click at [744, 358] on div "Janela de atendimento Grade de atendimento Capacidade Transportadoras Veículos …" at bounding box center [611, 271] width 1222 height 543
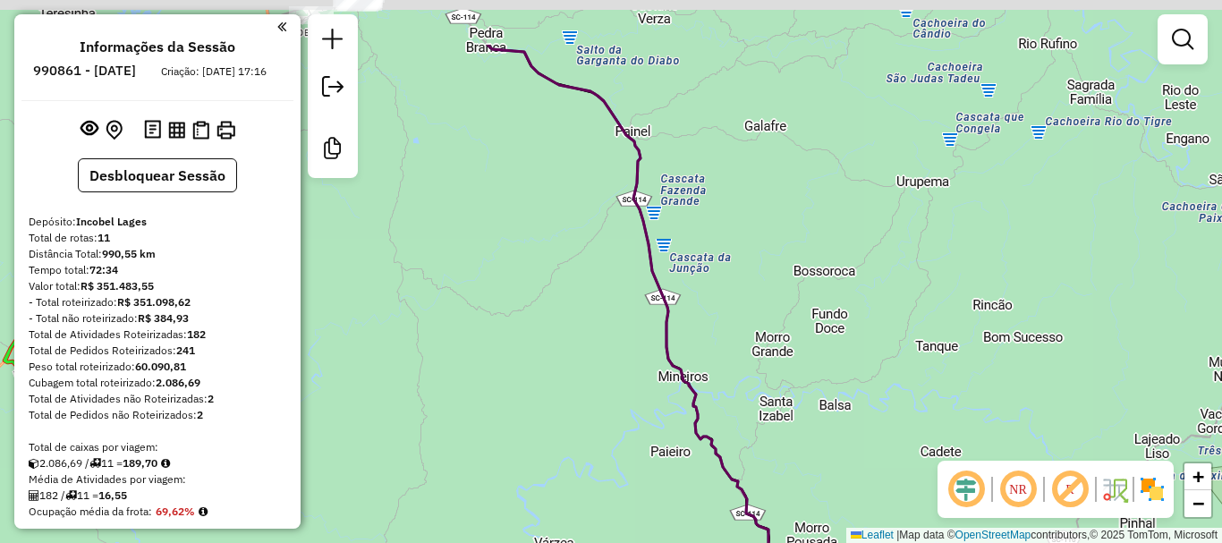
drag, startPoint x: 673, startPoint y: 221, endPoint x: 760, endPoint y: 354, distance: 159.1
click at [759, 353] on div "Janela de atendimento Grade de atendimento Capacidade Transportadoras Veículos …" at bounding box center [611, 271] width 1222 height 543
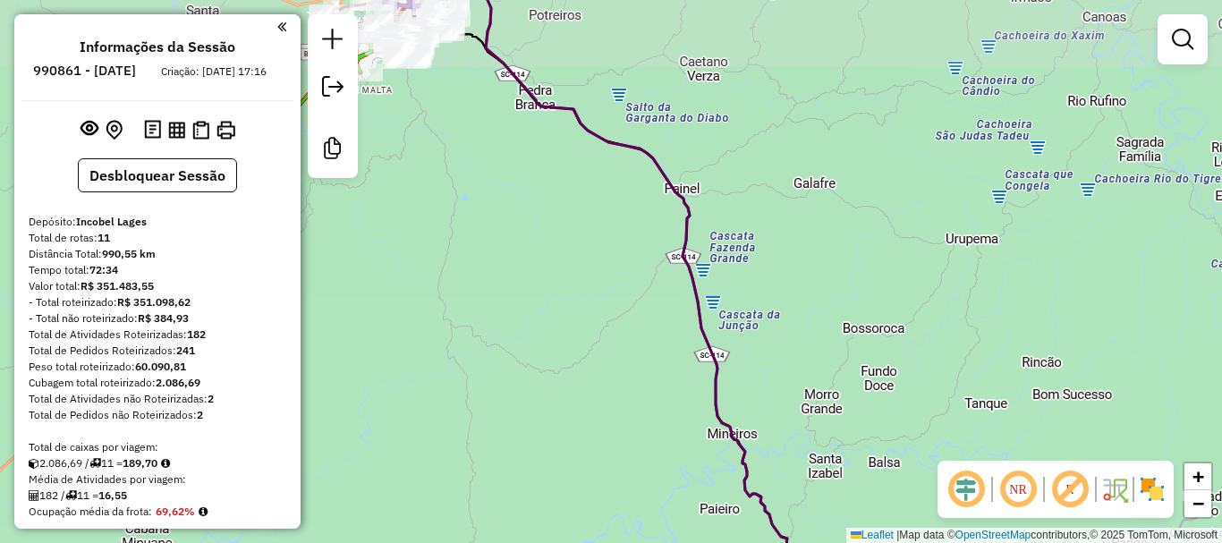
click at [724, 342] on icon at bounding box center [628, 291] width 380 height 611
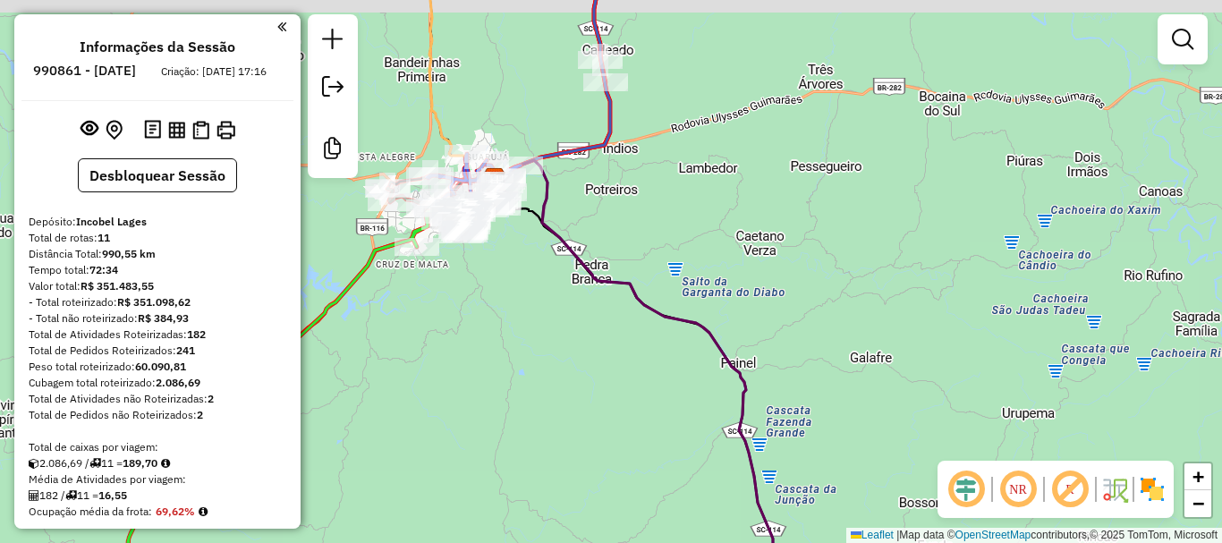
drag, startPoint x: 628, startPoint y: 288, endPoint x: 637, endPoint y: 326, distance: 38.6
click at [644, 327] on icon at bounding box center [649, 405] width 309 height 491
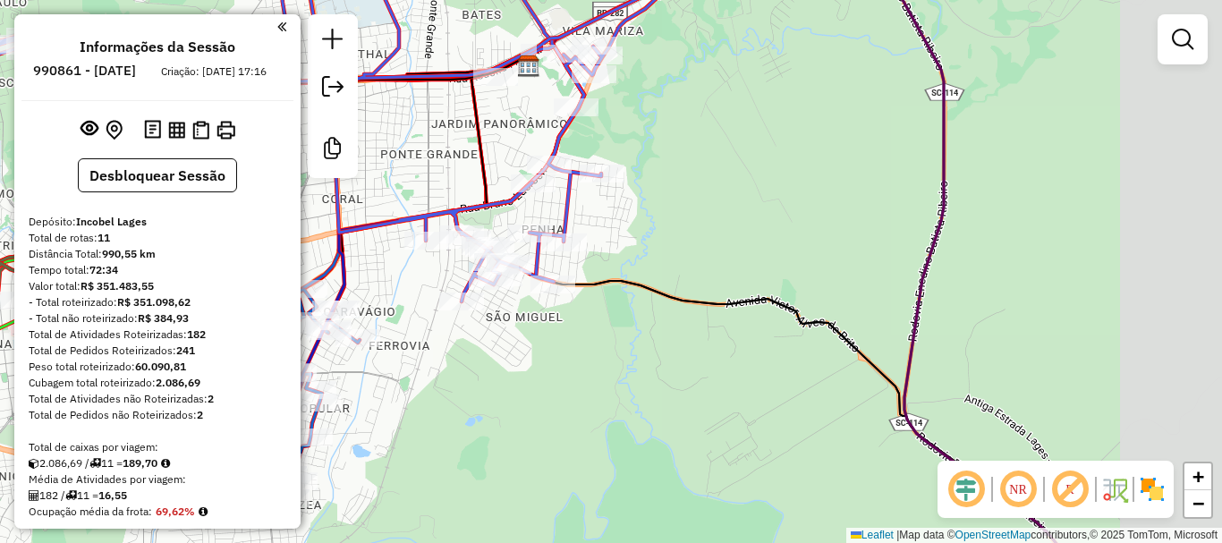
drag, startPoint x: 767, startPoint y: 358, endPoint x: 501, endPoint y: 308, distance: 270.4
click at [448, 306] on div "Rota 6 - Placa RYW9F50 5279 - [PERSON_NAME] DE J Janela de atendimento Grade de…" at bounding box center [611, 271] width 1222 height 543
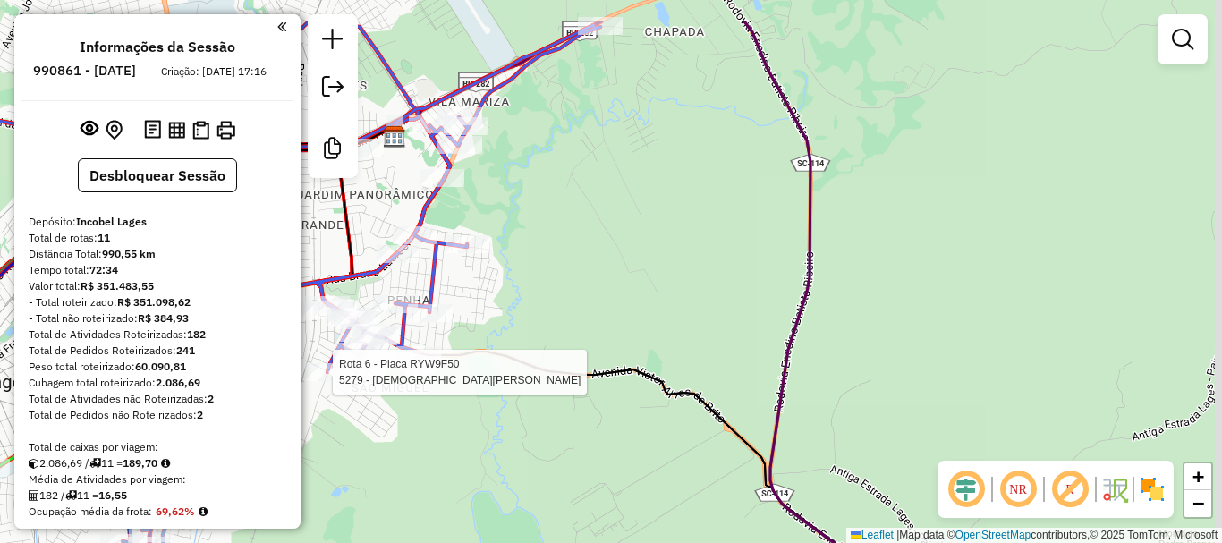
drag, startPoint x: 995, startPoint y: 302, endPoint x: 911, endPoint y: 385, distance: 117.7
click at [911, 385] on div "Rota 6 - Placa RYW9F50 5279 - [PERSON_NAME] DE J Janela de atendimento Grade de…" at bounding box center [611, 271] width 1222 height 543
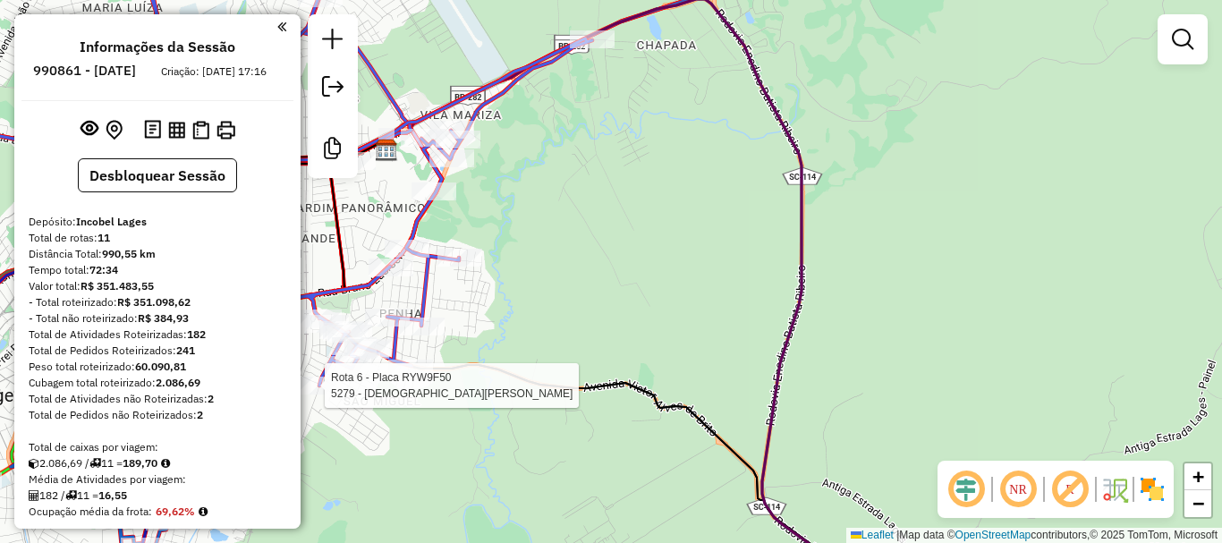
click at [903, 361] on div "Rota 6 - Placa RYW9F50 5279 - [PERSON_NAME] DE J Janela de atendimento Grade de…" at bounding box center [611, 271] width 1222 height 543
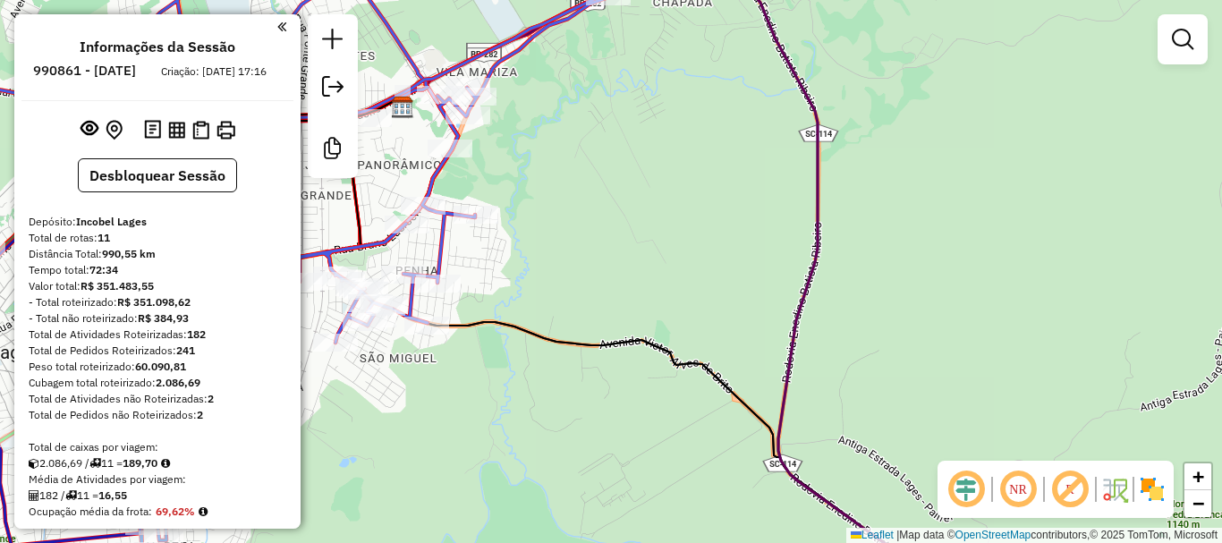
drag, startPoint x: 916, startPoint y: 348, endPoint x: 944, endPoint y: 282, distance: 71.8
click at [944, 282] on div "Janela de atendimento Grade de atendimento Capacidade Transportadoras Veículos …" at bounding box center [611, 271] width 1222 height 543
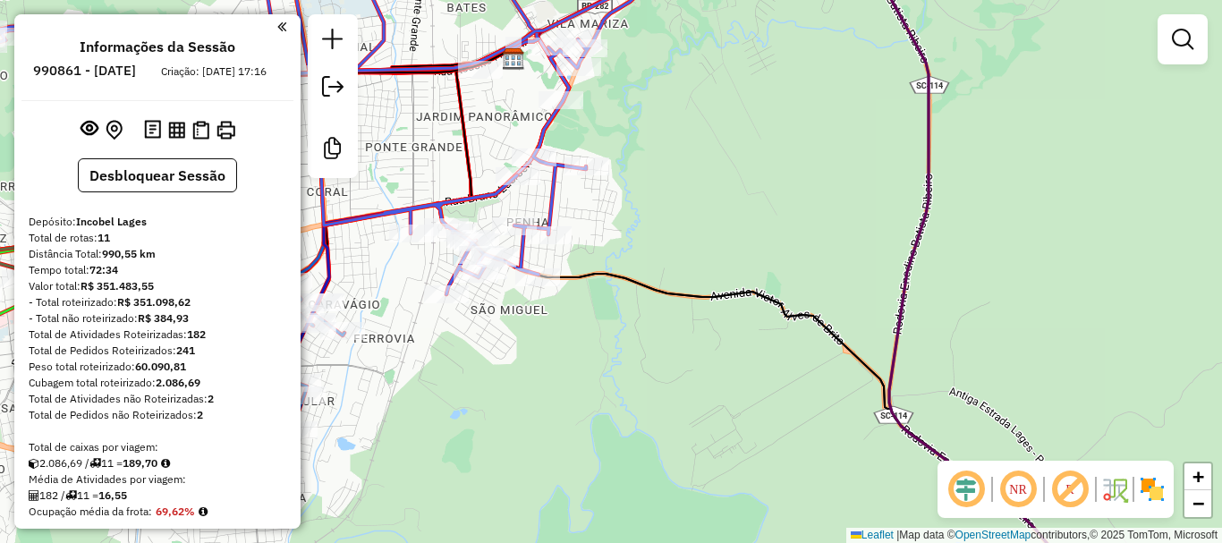
drag, startPoint x: 942, startPoint y: 293, endPoint x: 1042, endPoint y: 268, distance: 102.4
click at [1042, 268] on div "Janela de atendimento Grade de atendimento Capacidade Transportadoras Veículos …" at bounding box center [611, 271] width 1222 height 543
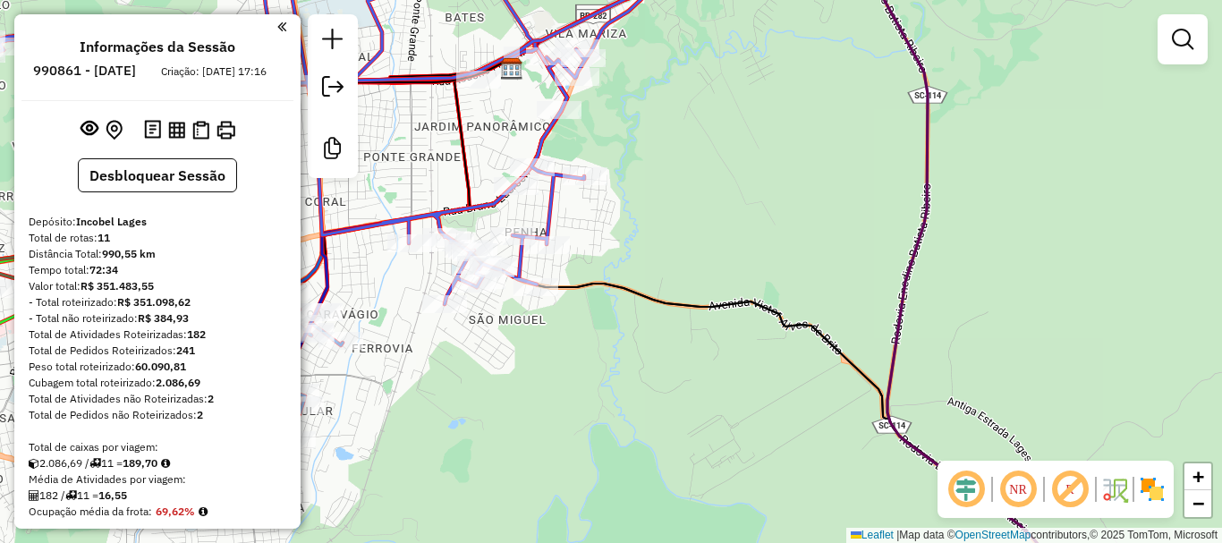
drag, startPoint x: 1040, startPoint y: 280, endPoint x: 1034, endPoint y: 298, distance: 18.7
click at [1034, 298] on div "Janela de atendimento Grade de atendimento Capacidade Transportadoras Veículos …" at bounding box center [611, 271] width 1222 height 543
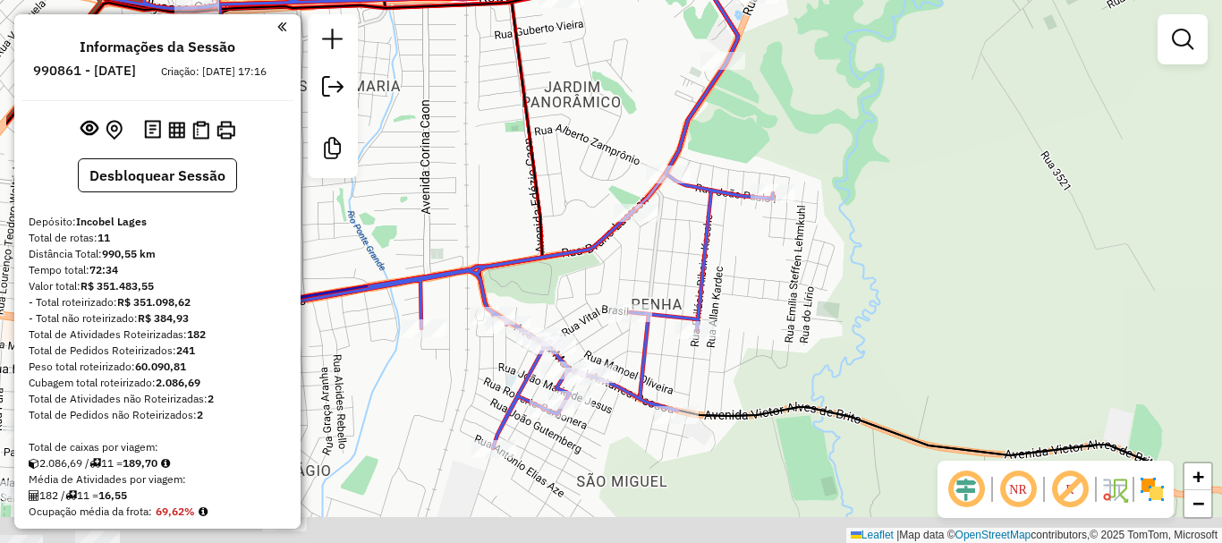
drag, startPoint x: 647, startPoint y: 295, endPoint x: 742, endPoint y: 140, distance: 181.5
click at [742, 140] on div "Janela de atendimento Grade de atendimento Capacidade Transportadoras Veículos …" at bounding box center [611, 271] width 1222 height 543
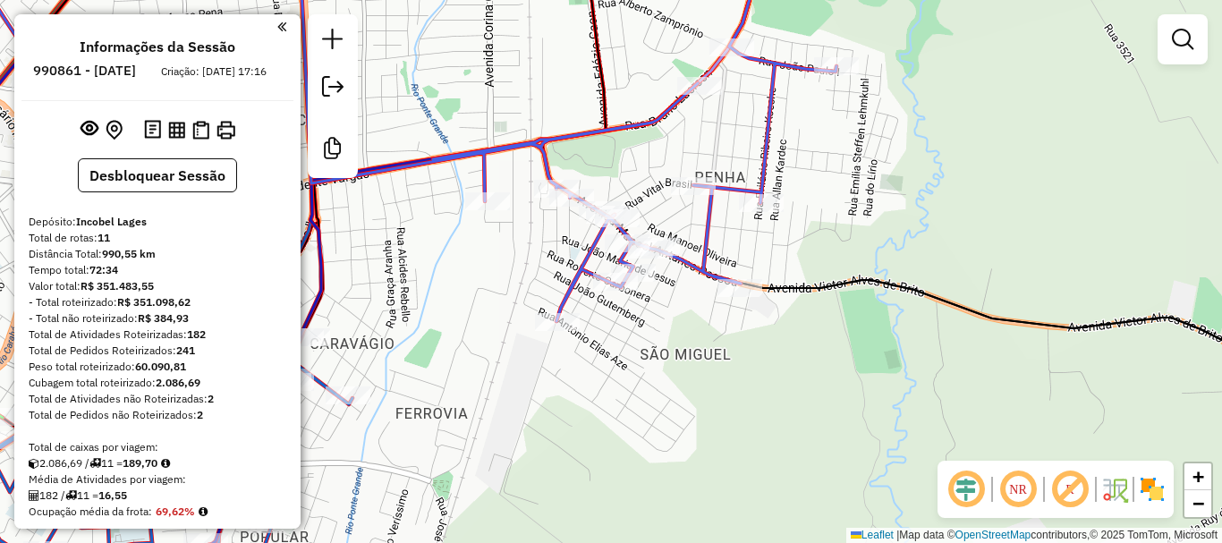
drag, startPoint x: 866, startPoint y: 225, endPoint x: 860, endPoint y: 208, distance: 18.1
click at [860, 208] on div "Janela de atendimento Grade de atendimento Capacidade Transportadoras Veículos …" at bounding box center [611, 271] width 1222 height 543
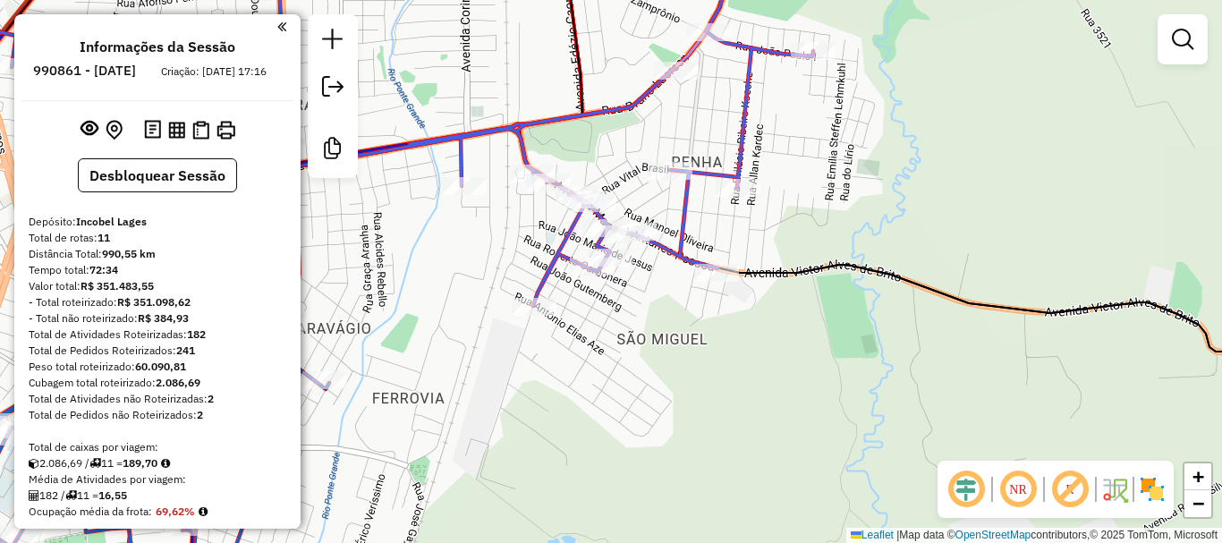
drag, startPoint x: 992, startPoint y: 221, endPoint x: 657, endPoint y: 113, distance: 352.6
click at [659, 114] on div "Janela de atendimento Grade de atendimento Capacidade Transportadoras Veículos …" at bounding box center [611, 271] width 1222 height 543
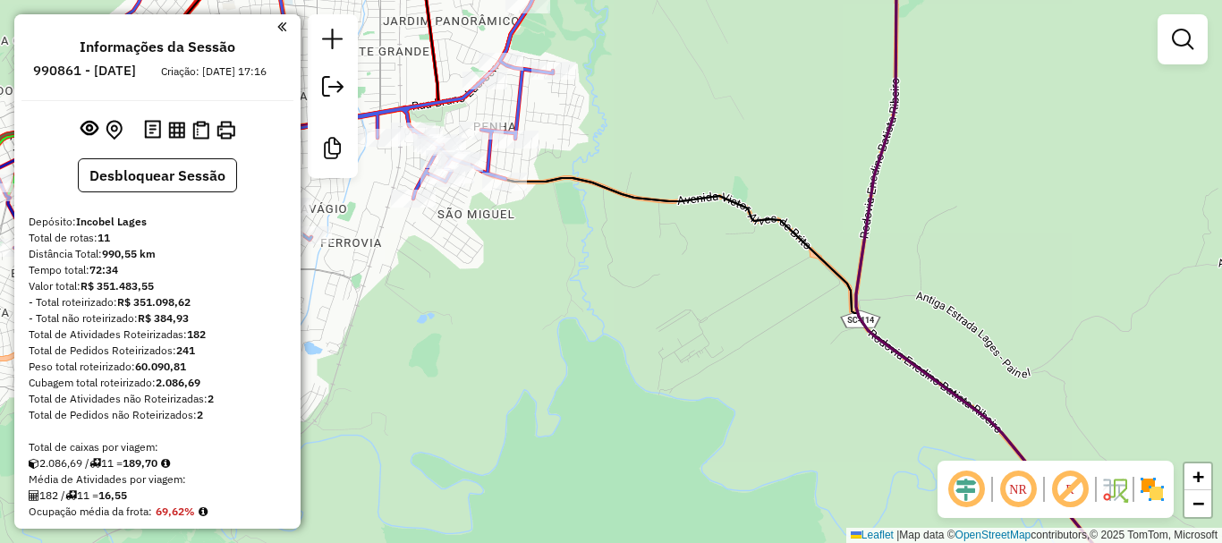
drag, startPoint x: 1039, startPoint y: 241, endPoint x: 855, endPoint y: 236, distance: 183.5
click at [859, 236] on div "Janela de atendimento Grade de atendimento Capacidade Transportadoras Veículos …" at bounding box center [611, 271] width 1222 height 543
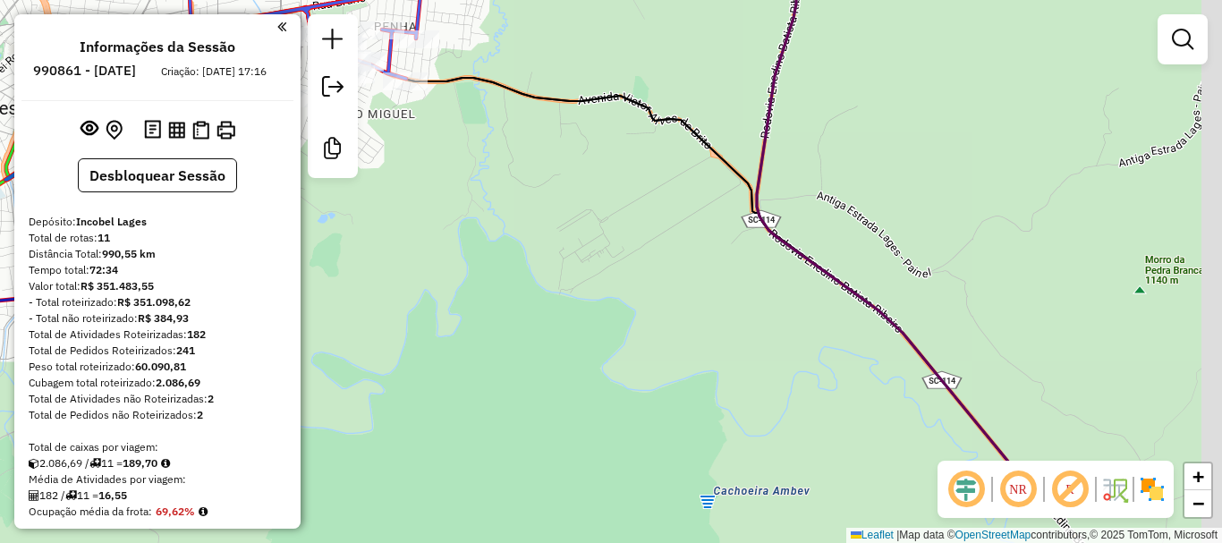
drag, startPoint x: 893, startPoint y: 274, endPoint x: 750, endPoint y: 167, distance: 178.4
click at [784, 153] on div "Janela de atendimento Grade de atendimento Capacidade Transportadoras Veículos …" at bounding box center [611, 271] width 1222 height 543
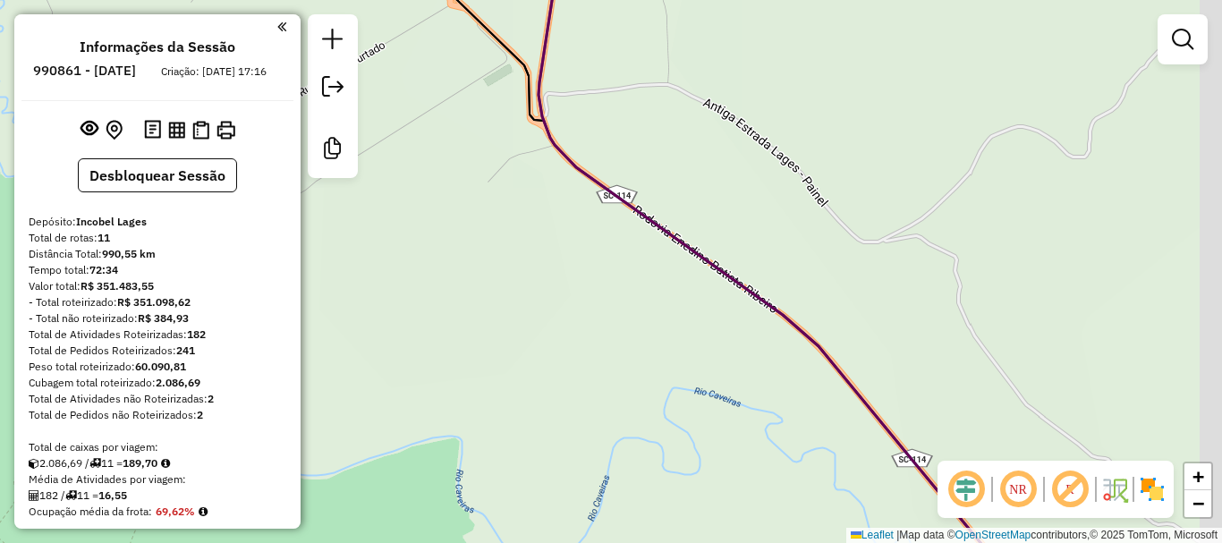
drag, startPoint x: 753, startPoint y: 229, endPoint x: 651, endPoint y: 193, distance: 109.0
click at [703, 210] on div "Janela de atendimento Grade de atendimento Capacidade Transportadoras Veículos …" at bounding box center [611, 271] width 1222 height 543
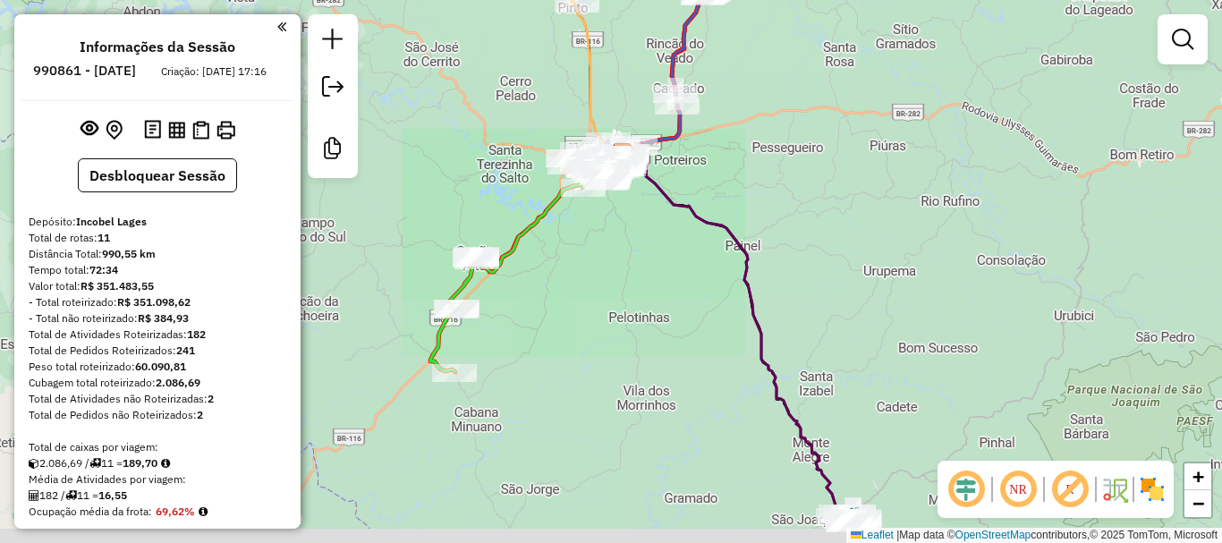
drag, startPoint x: 804, startPoint y: 233, endPoint x: 730, endPoint y: 195, distance: 83.2
click at [751, 205] on div "Janela de atendimento Grade de atendimento Capacidade Transportadoras Veículos …" at bounding box center [611, 271] width 1222 height 543
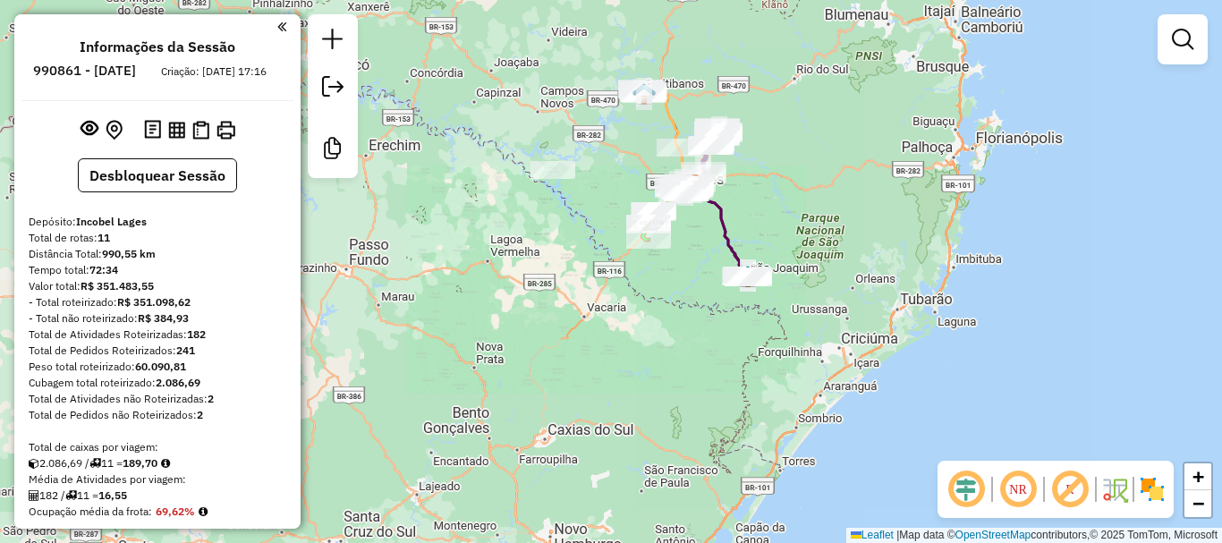
drag, startPoint x: 742, startPoint y: 204, endPoint x: 742, endPoint y: 216, distance: 11.6
click at [742, 216] on div "Janela de atendimento Grade de atendimento Capacidade Transportadoras Veículos …" at bounding box center [611, 271] width 1222 height 543
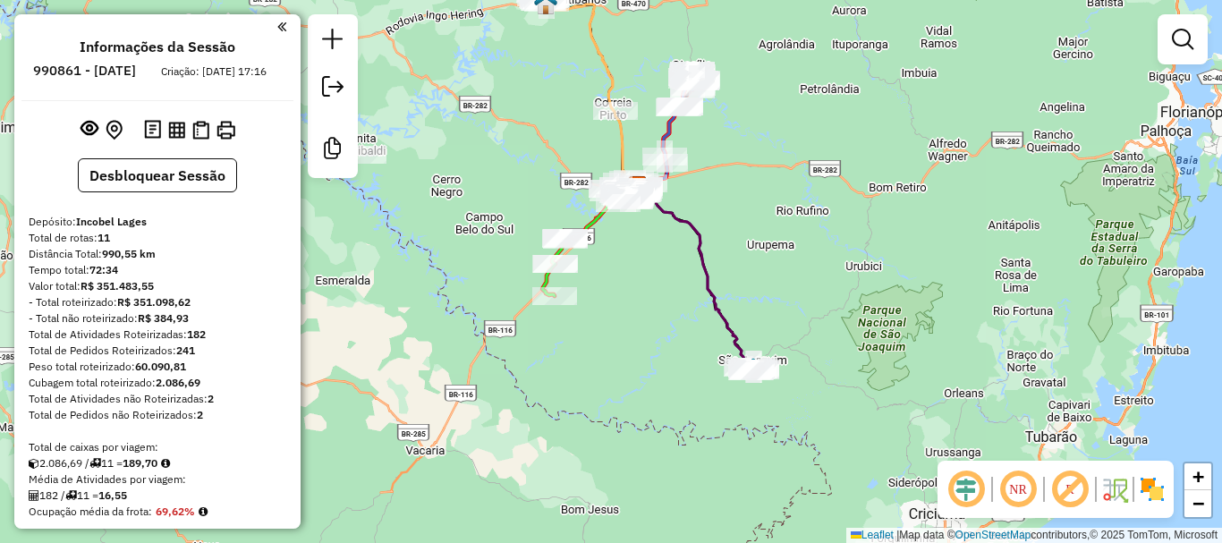
drag
click at [763, 246] on div "Janela de atendimento Grade de atendimento Capacidade Transportadoras Veículos …" at bounding box center [611, 271] width 1222 height 543
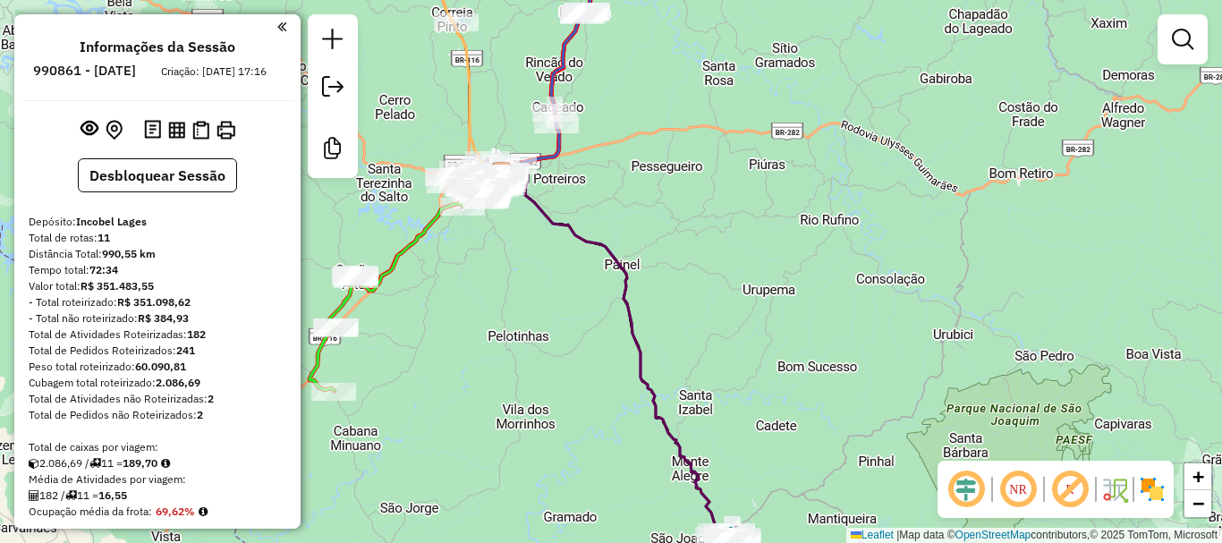
click at [768, 262] on div "Janela de atendimento Grade de atendimento Capacidade Transportadoras Veículos …" at bounding box center [611, 271] width 1222 height 543
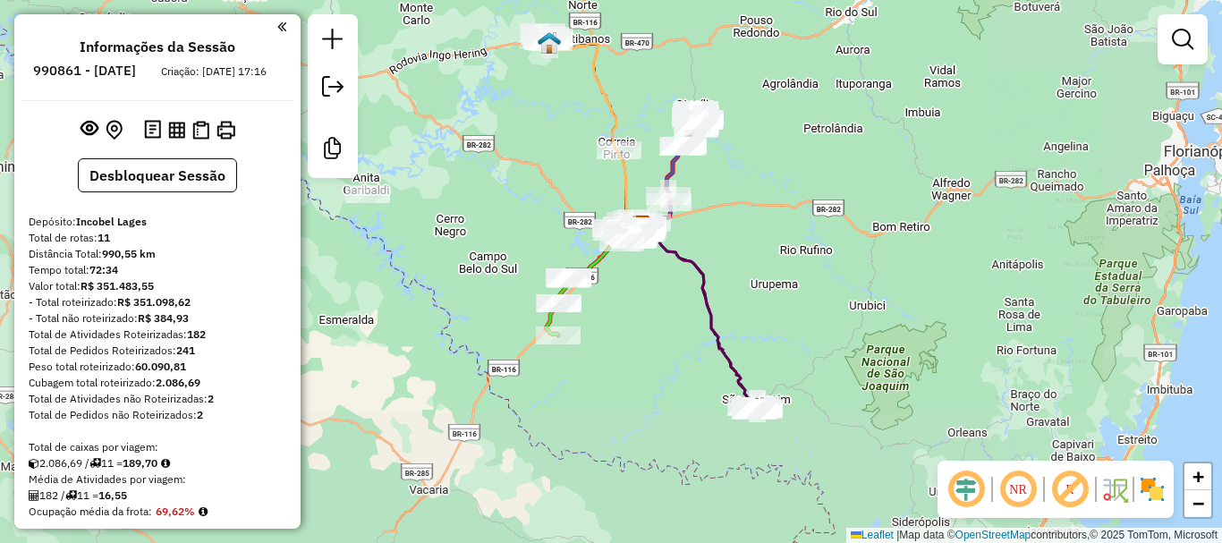
click at [778, 268] on div "Janela de atendimento Grade de atendimento Capacidade Transportadoras Veículos …" at bounding box center [611, 271] width 1222 height 543
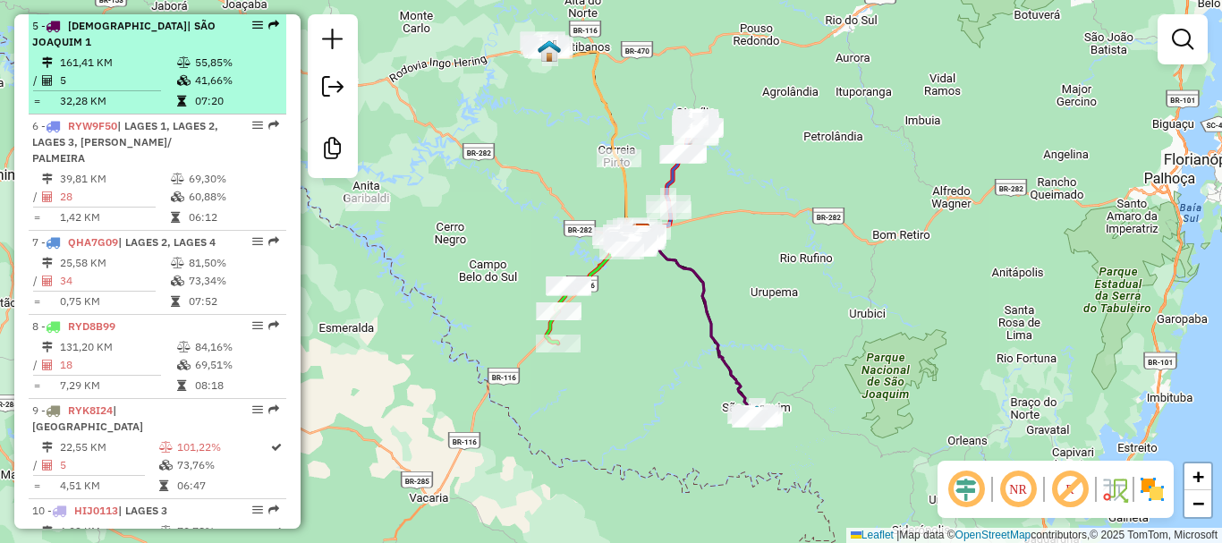
scroll to position [984, 0]
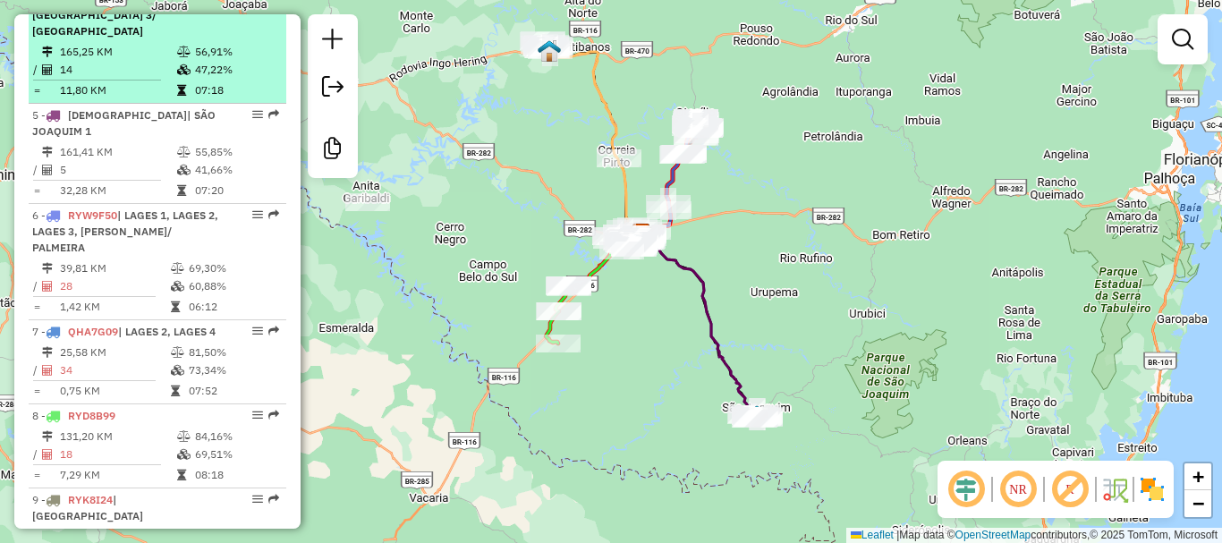
click at [135, 99] on td "11,80 KM" at bounding box center [117, 90] width 117 height 18
select select "*********"
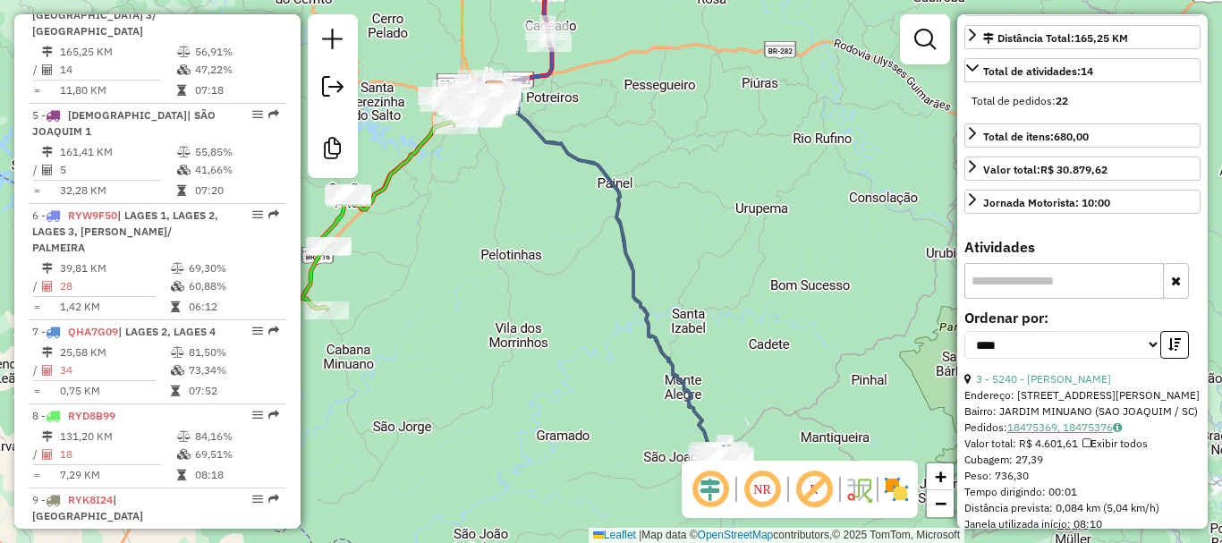
scroll to position [537, 0]
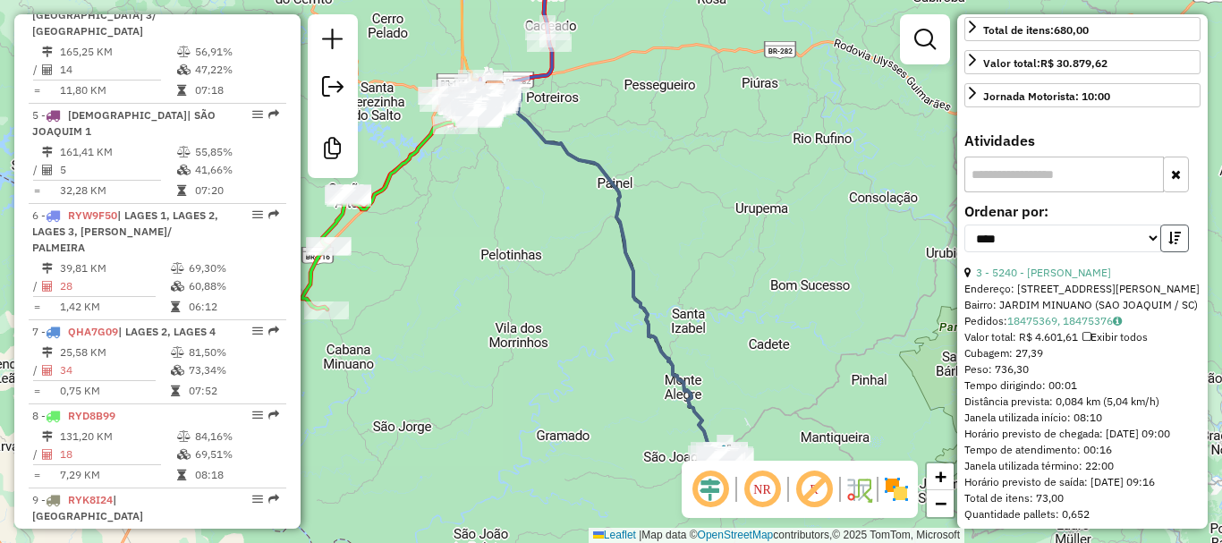
click at [1180, 250] on button "button" at bounding box center [1175, 239] width 29 height 28
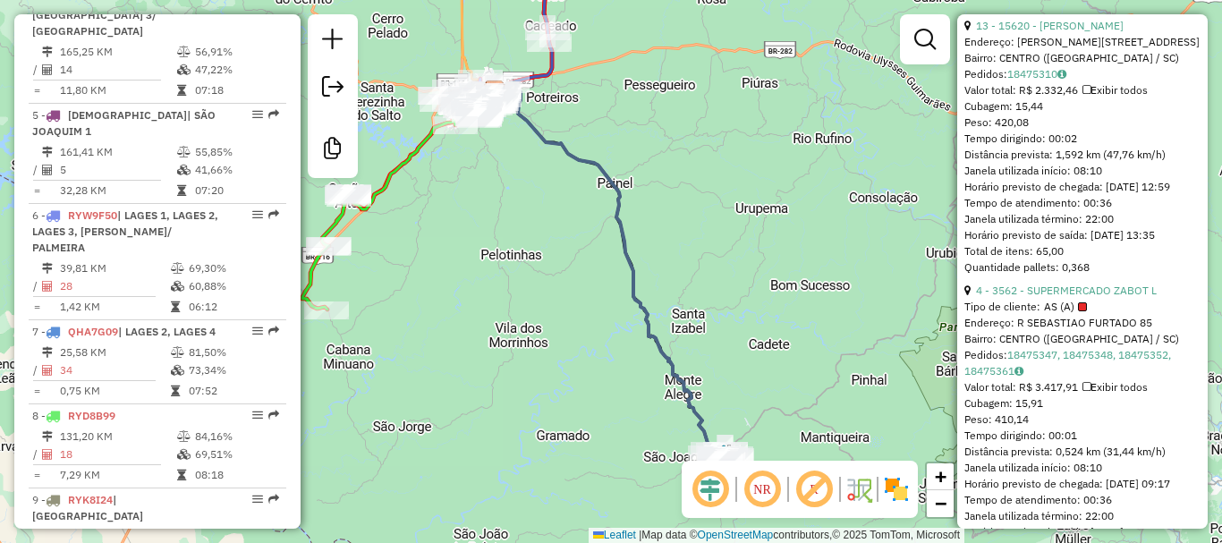
scroll to position [1611, 0]
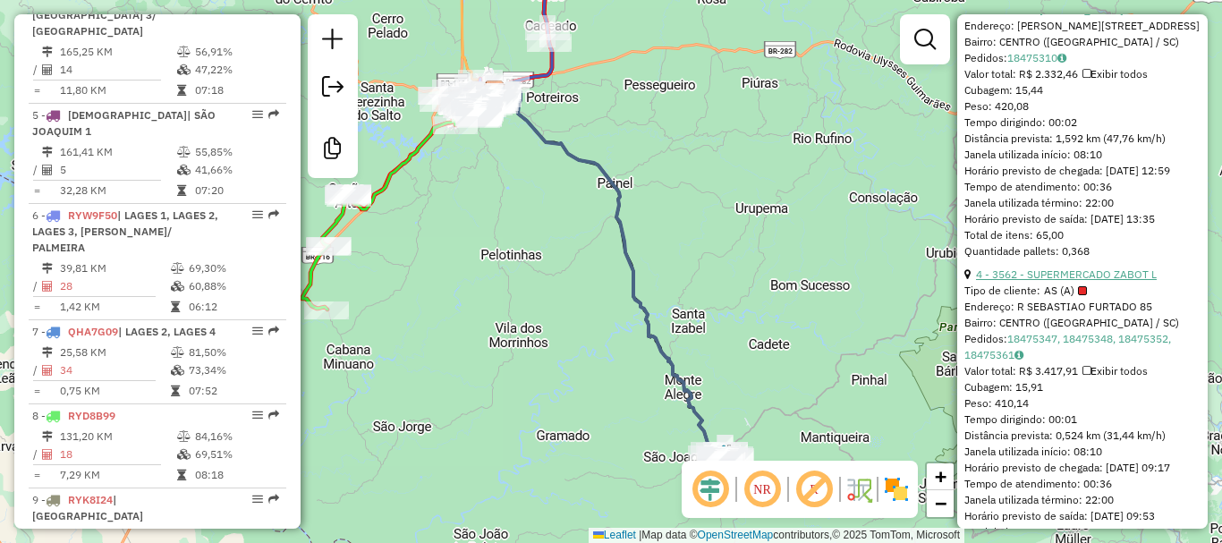
click at [1110, 281] on link "4 - 3562 - SUPERMERCADO ZABOT L" at bounding box center [1066, 274] width 181 height 13
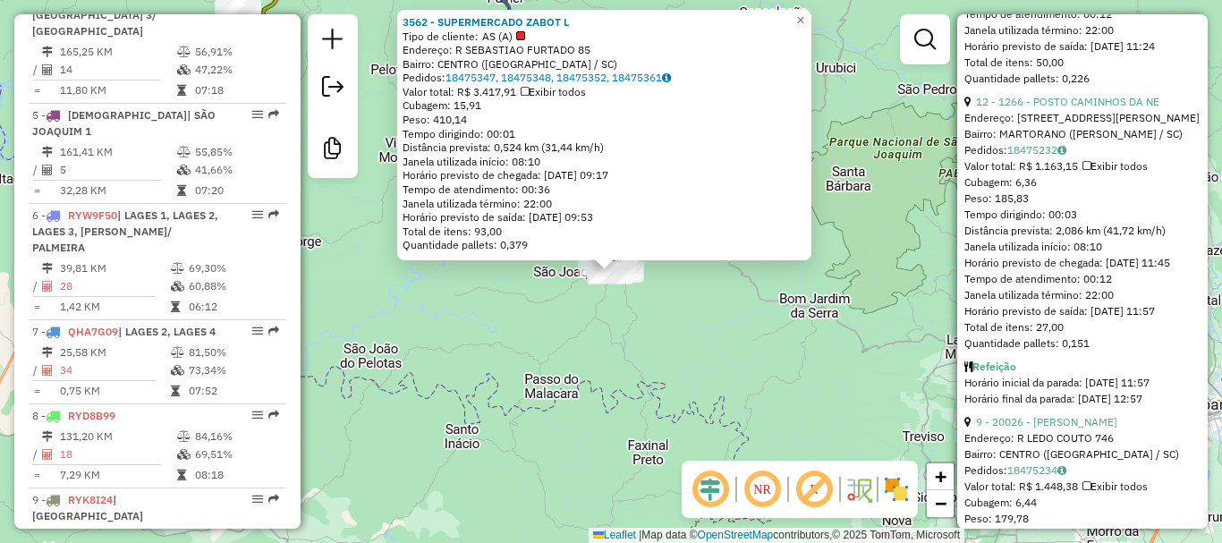
scroll to position [2684, 0]
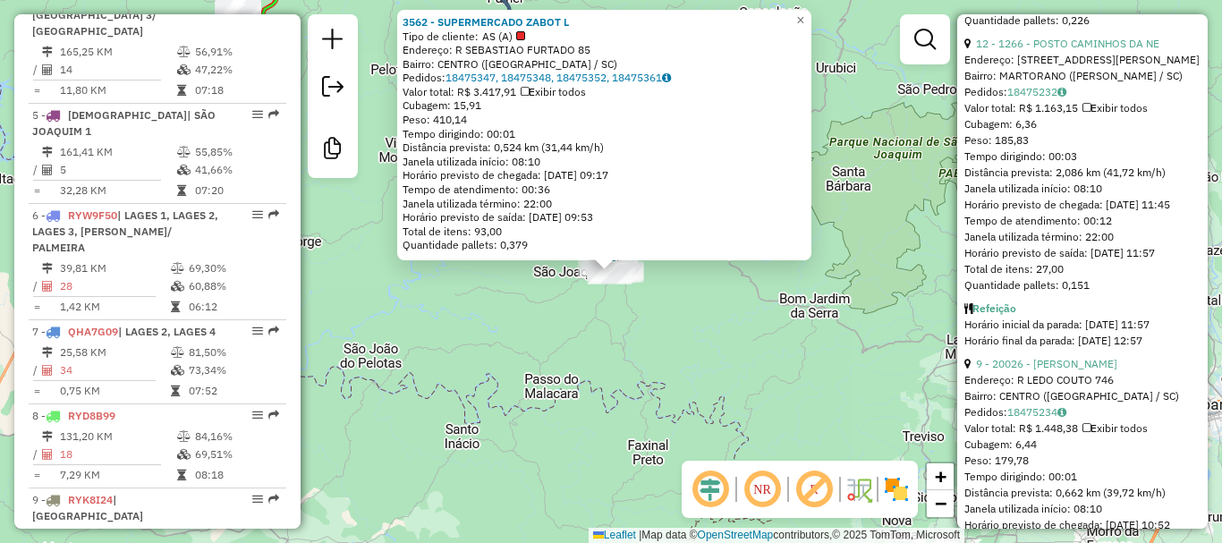
click at [699, 368] on div "3562 - SUPERMERCADO ZABOT L Tipo de cliente: AS (A) Endereço: R SEBASTIAO FURTA…" at bounding box center [611, 271] width 1222 height 543
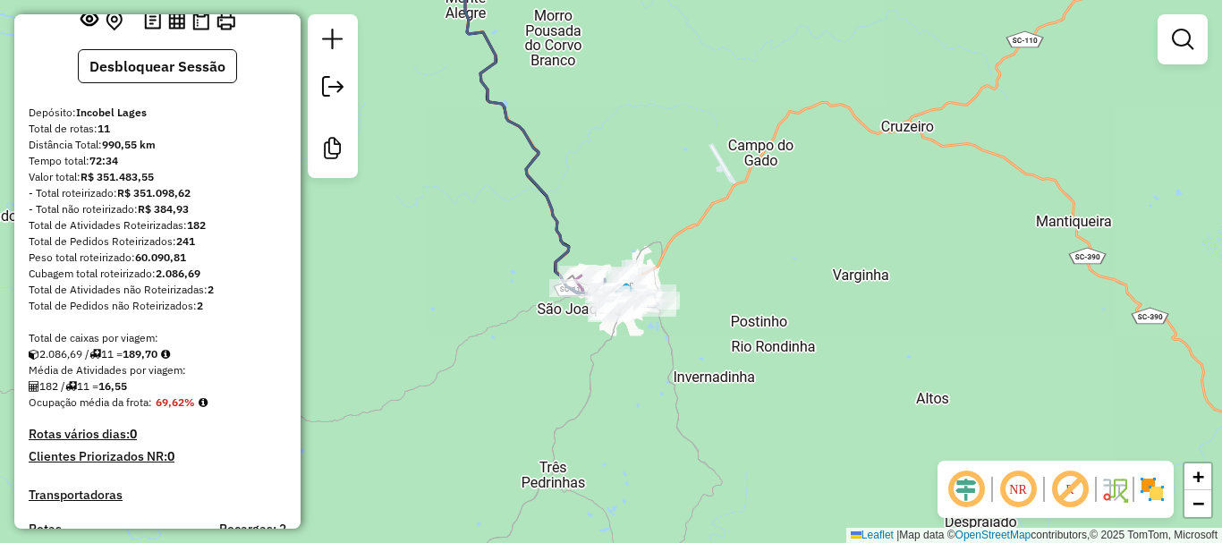
scroll to position [89, 0]
